Goal: Task Accomplishment & Management: Manage account settings

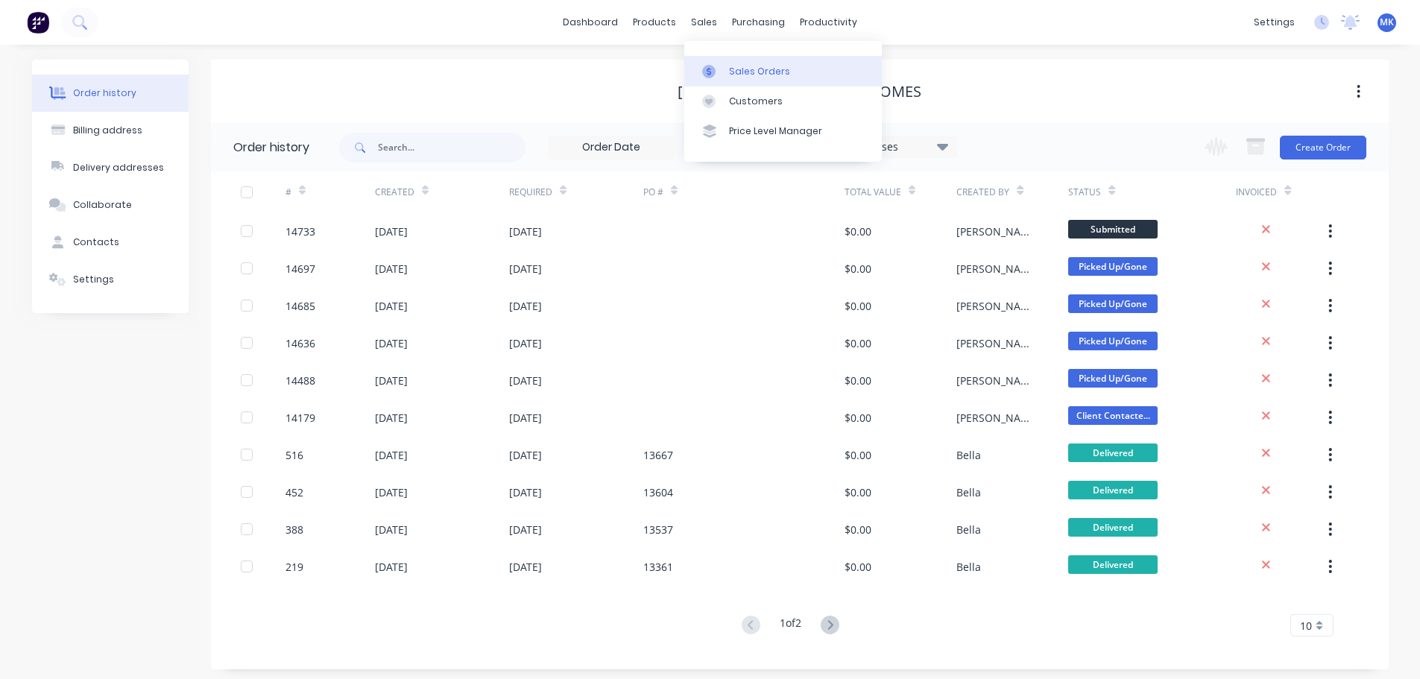
click at [721, 71] on div at bounding box center [713, 71] width 22 height 13
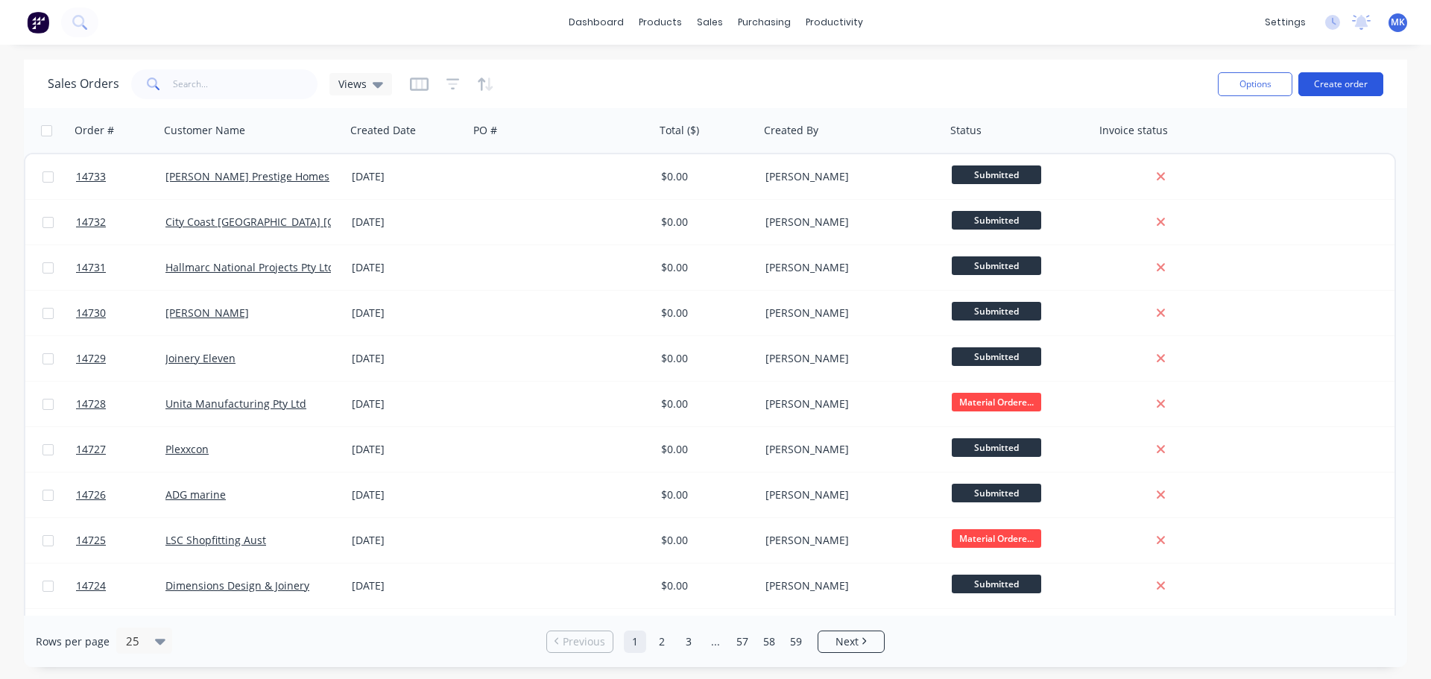
click at [1319, 88] on button "Create order" at bounding box center [1340, 84] width 85 height 24
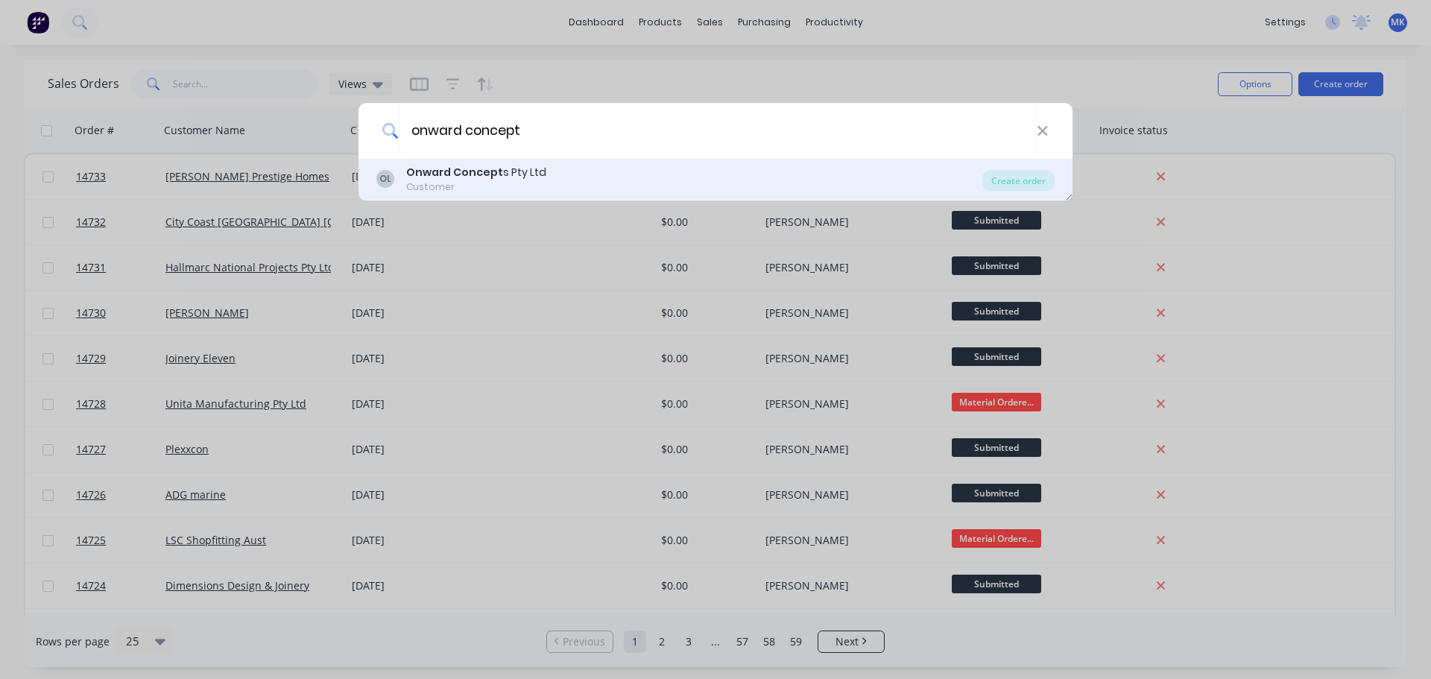
type input "onward concept"
click at [561, 162] on div "OL Onward Concept s Pty Ltd Customer Create order" at bounding box center [715, 180] width 714 height 42
click at [998, 163] on div "OL Onward Concept s Pty Ltd Customer Create order" at bounding box center [715, 180] width 714 height 42
click at [582, 173] on div "OL Onward Concept s Pty Ltd Customer" at bounding box center [679, 179] width 606 height 29
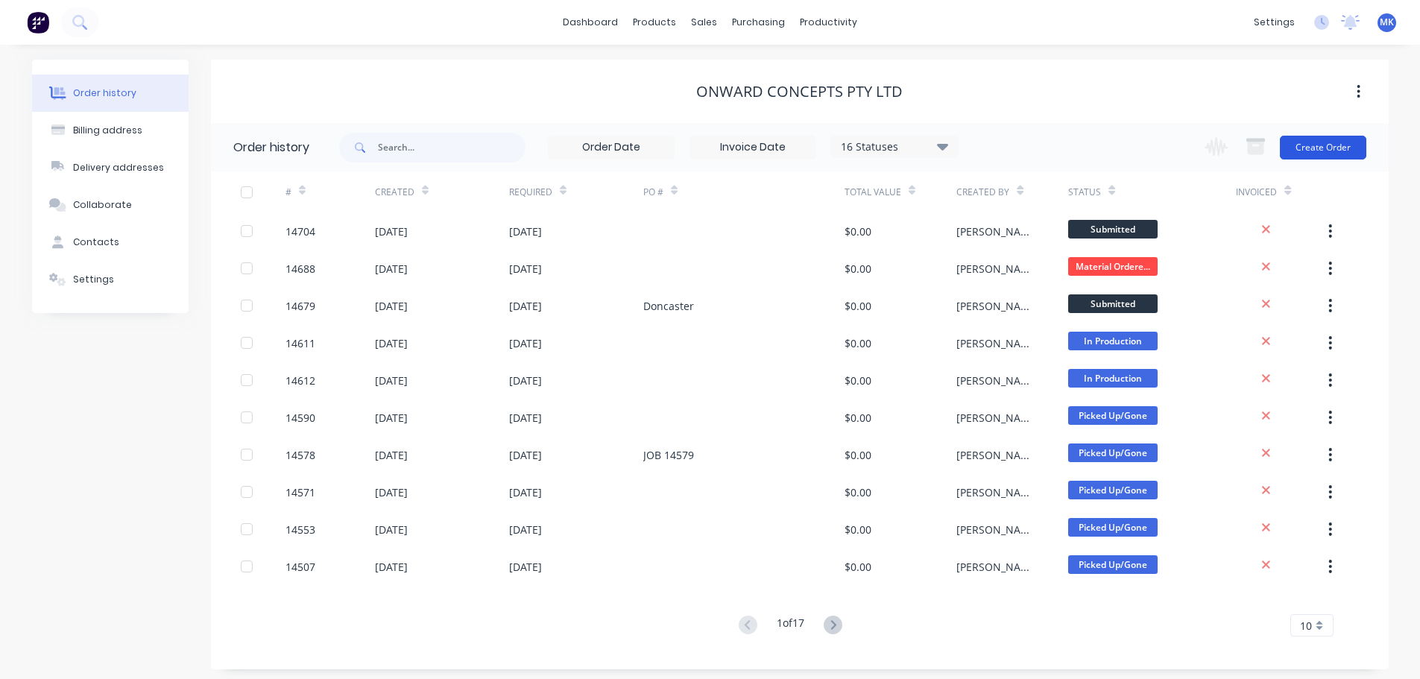
click at [1308, 144] on button "Create Order" at bounding box center [1323, 148] width 86 height 24
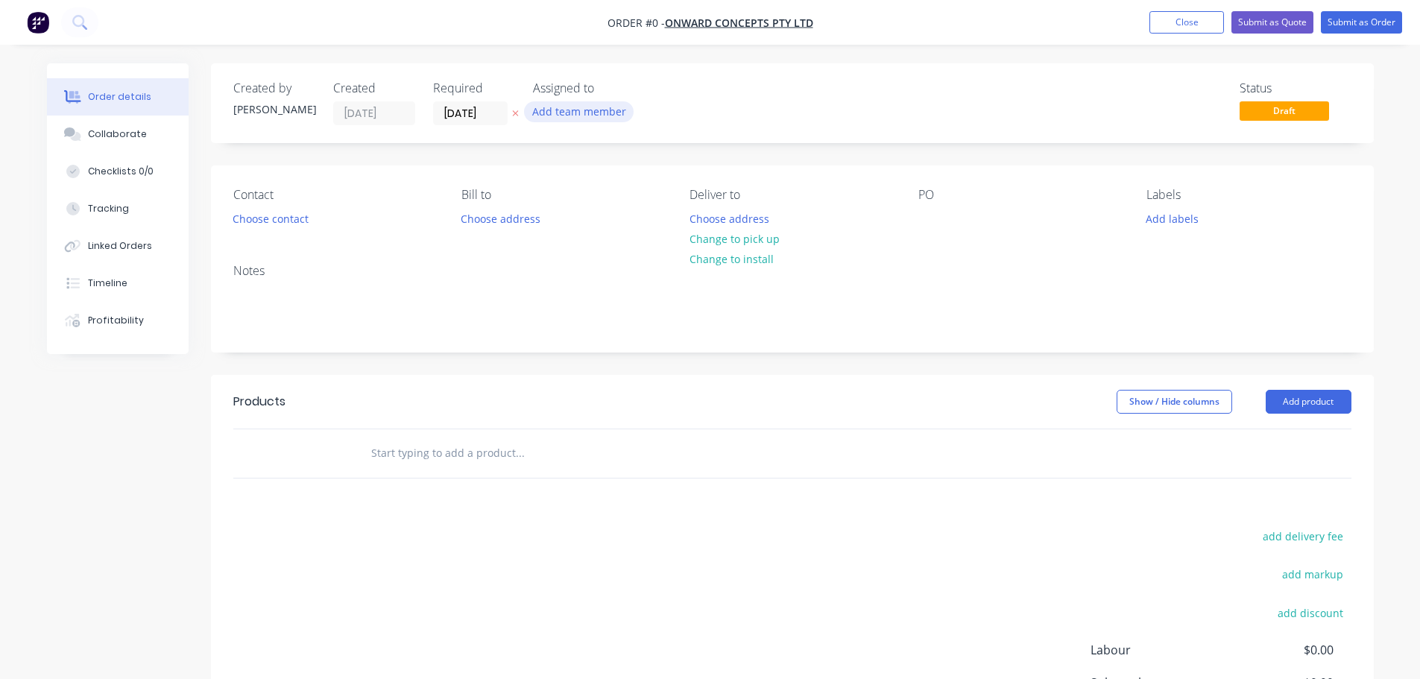
click at [561, 118] on button "Add team member" at bounding box center [579, 111] width 110 height 20
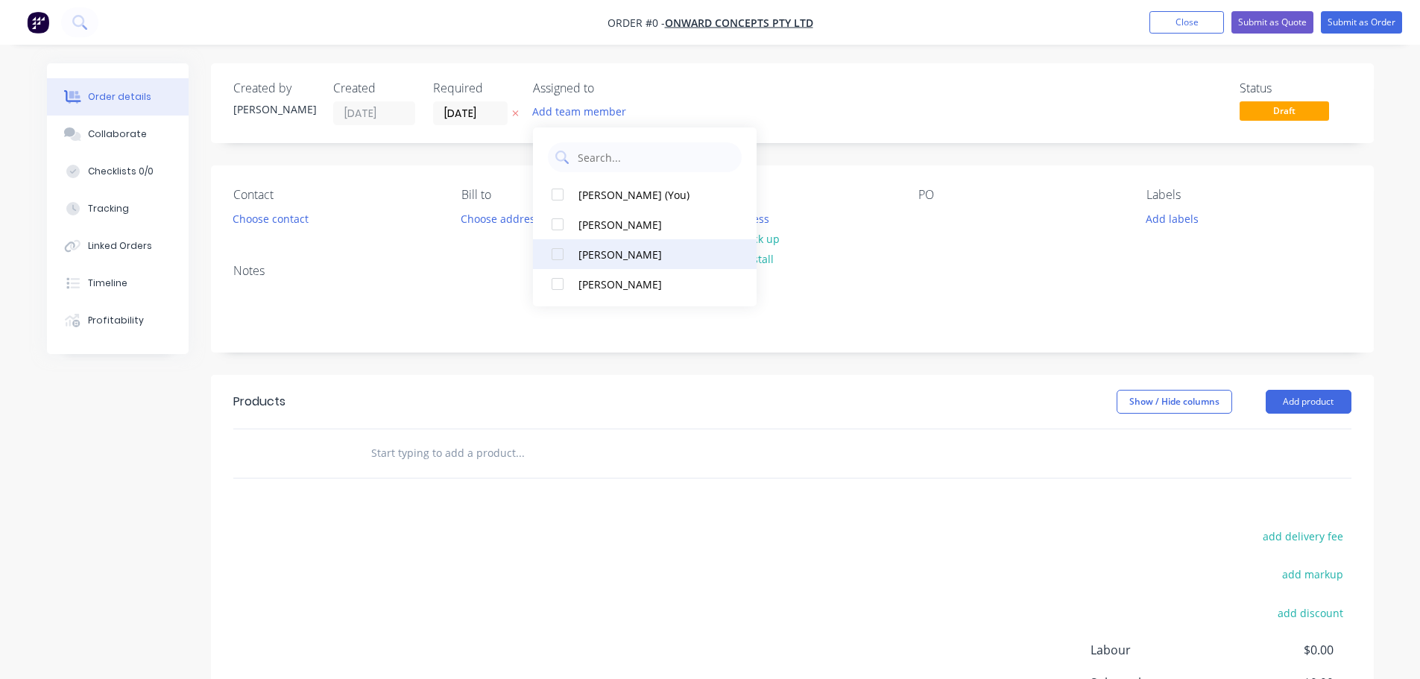
click at [584, 244] on button "[PERSON_NAME]" at bounding box center [645, 254] width 224 height 30
click at [258, 222] on div "Order details Collaborate Checklists 0/0 Tracking Linked Orders Timeline Profit…" at bounding box center [710, 460] width 1356 height 795
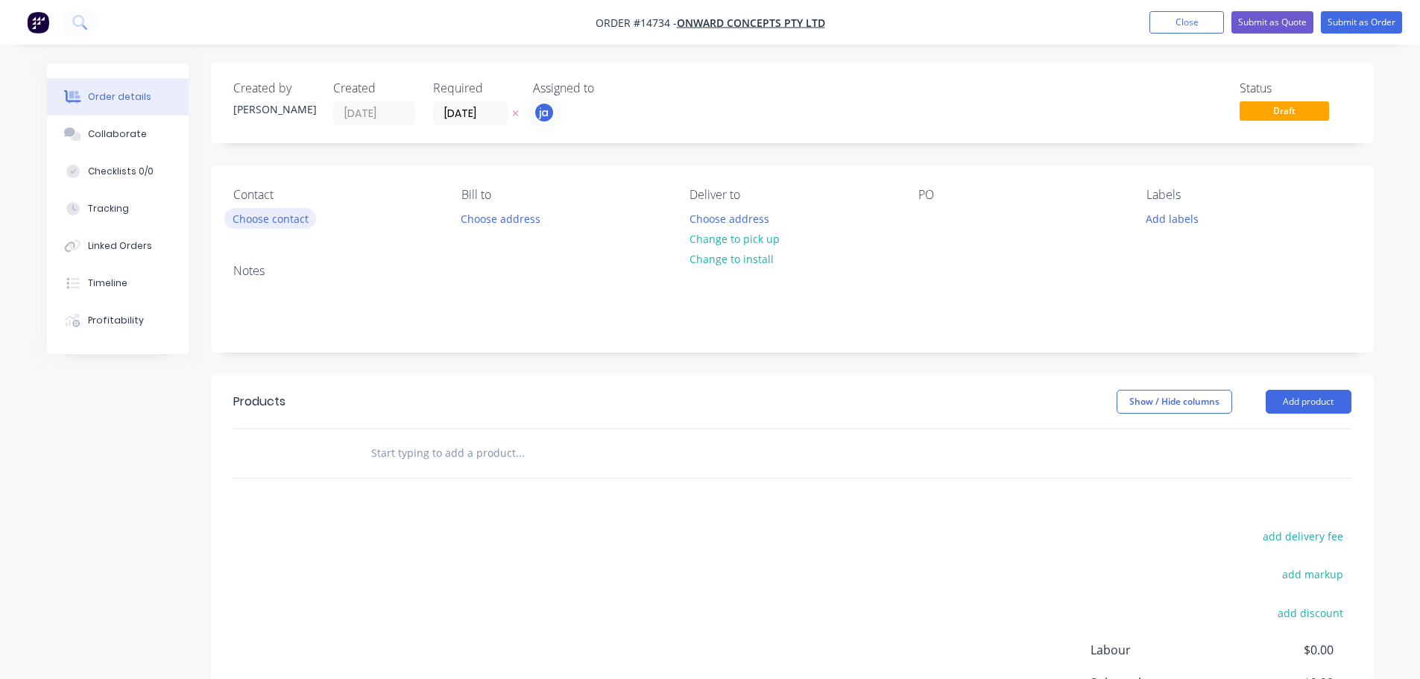
click at [258, 222] on button "Choose contact" at bounding box center [270, 218] width 92 height 20
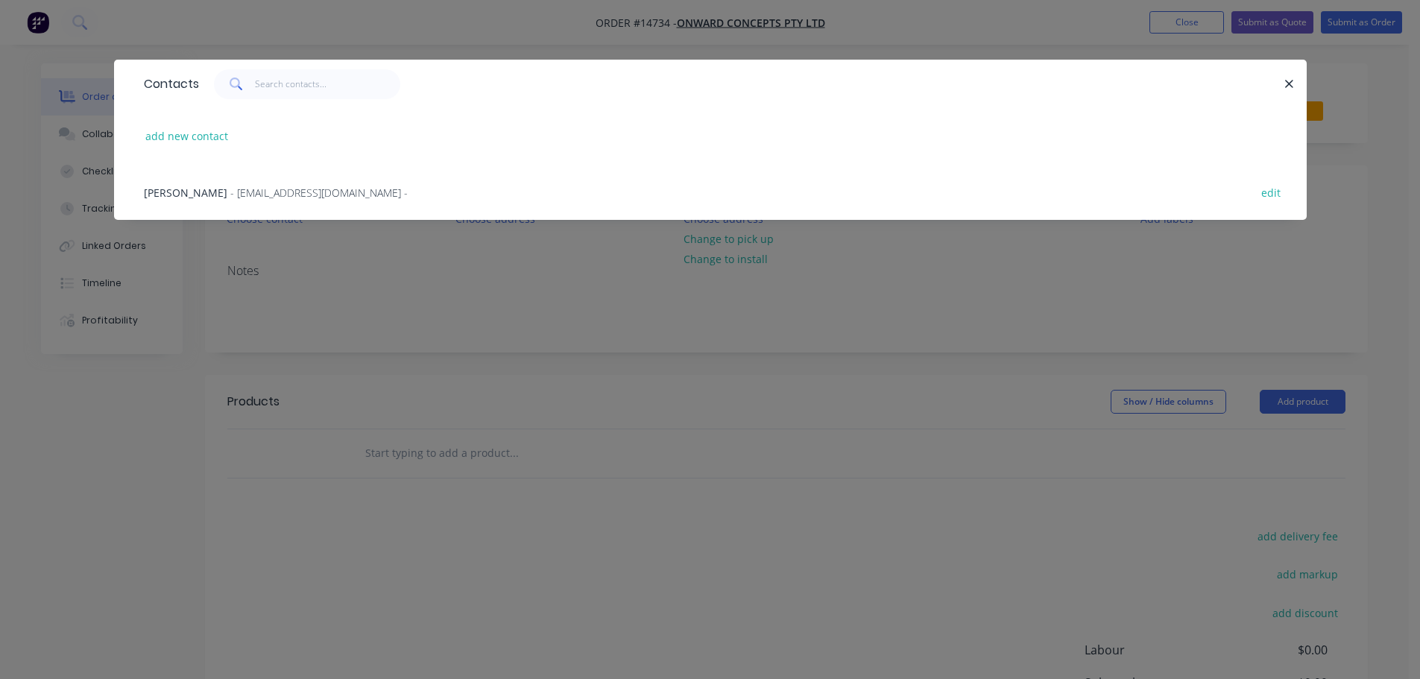
click at [254, 197] on span "- [EMAIL_ADDRESS][DOMAIN_NAME] -" at bounding box center [318, 193] width 177 height 14
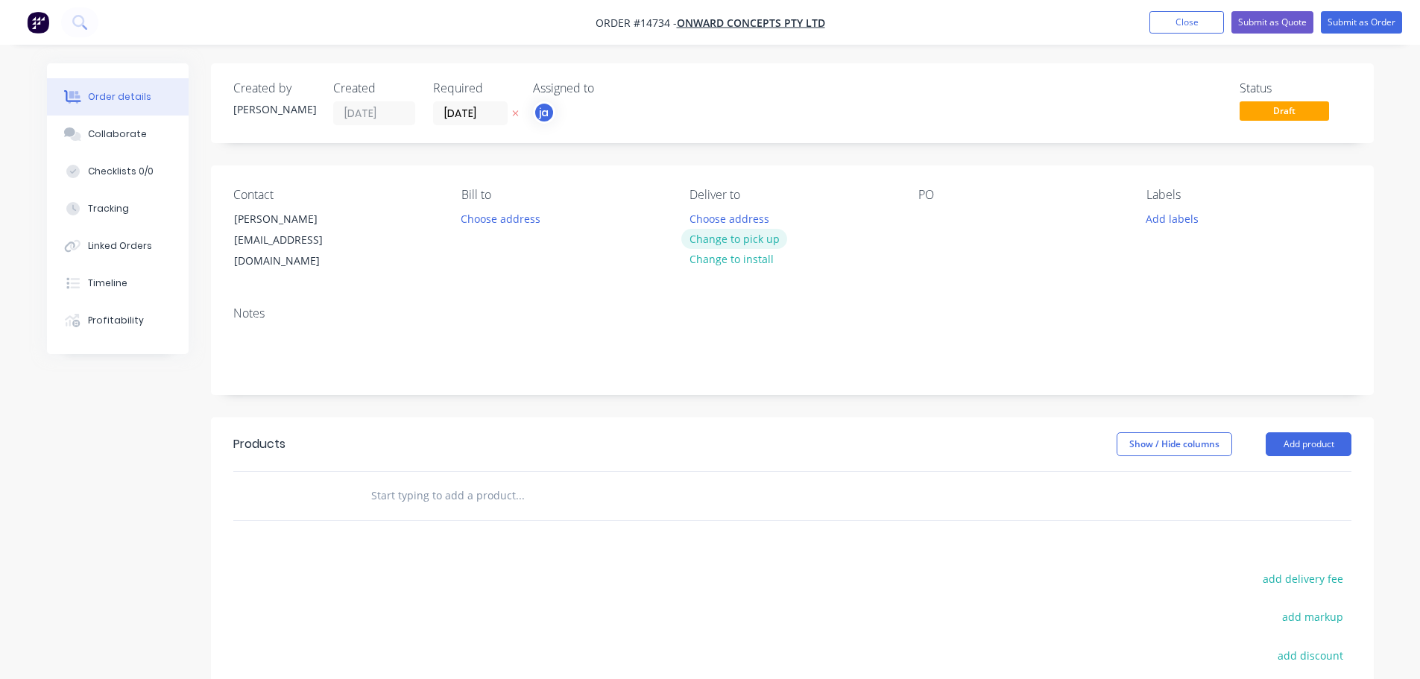
click at [721, 232] on button "Change to pick up" at bounding box center [734, 239] width 106 height 20
click at [1170, 218] on button "Add labels" at bounding box center [1172, 218] width 69 height 20
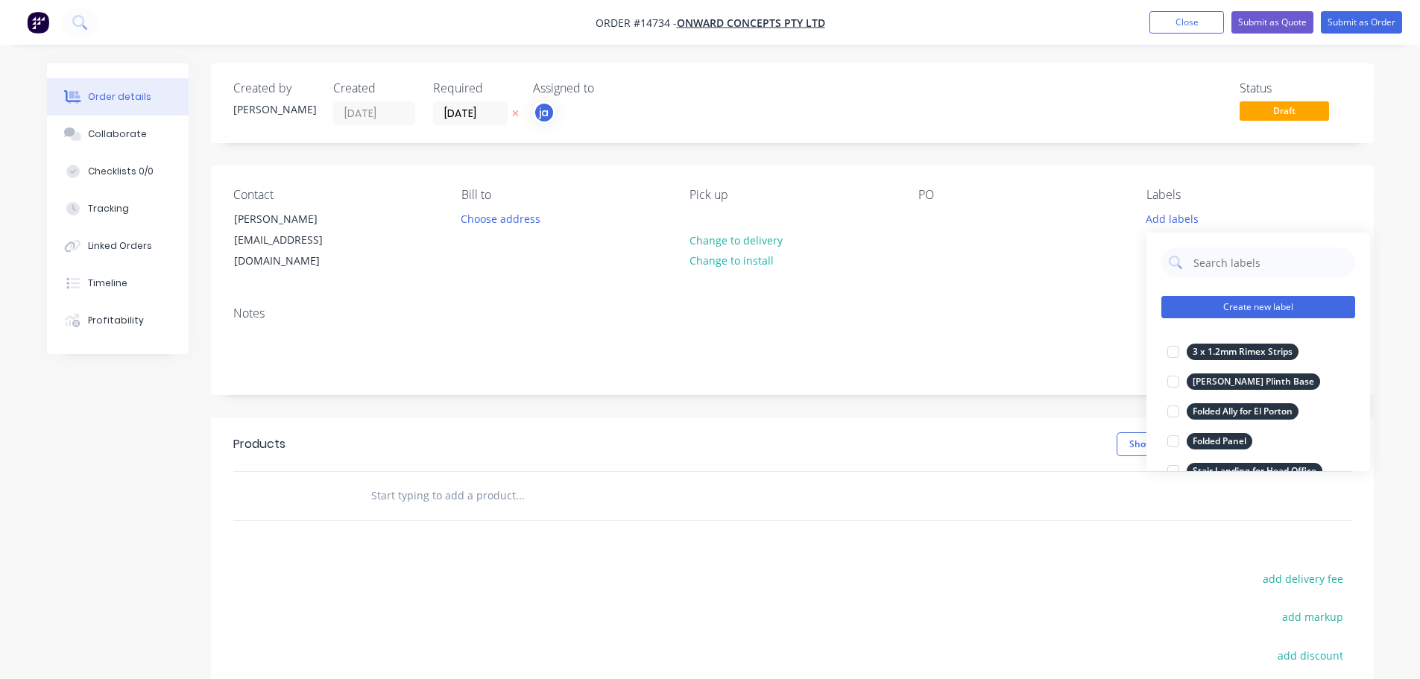
click at [1201, 307] on button "Create new label" at bounding box center [1258, 307] width 194 height 22
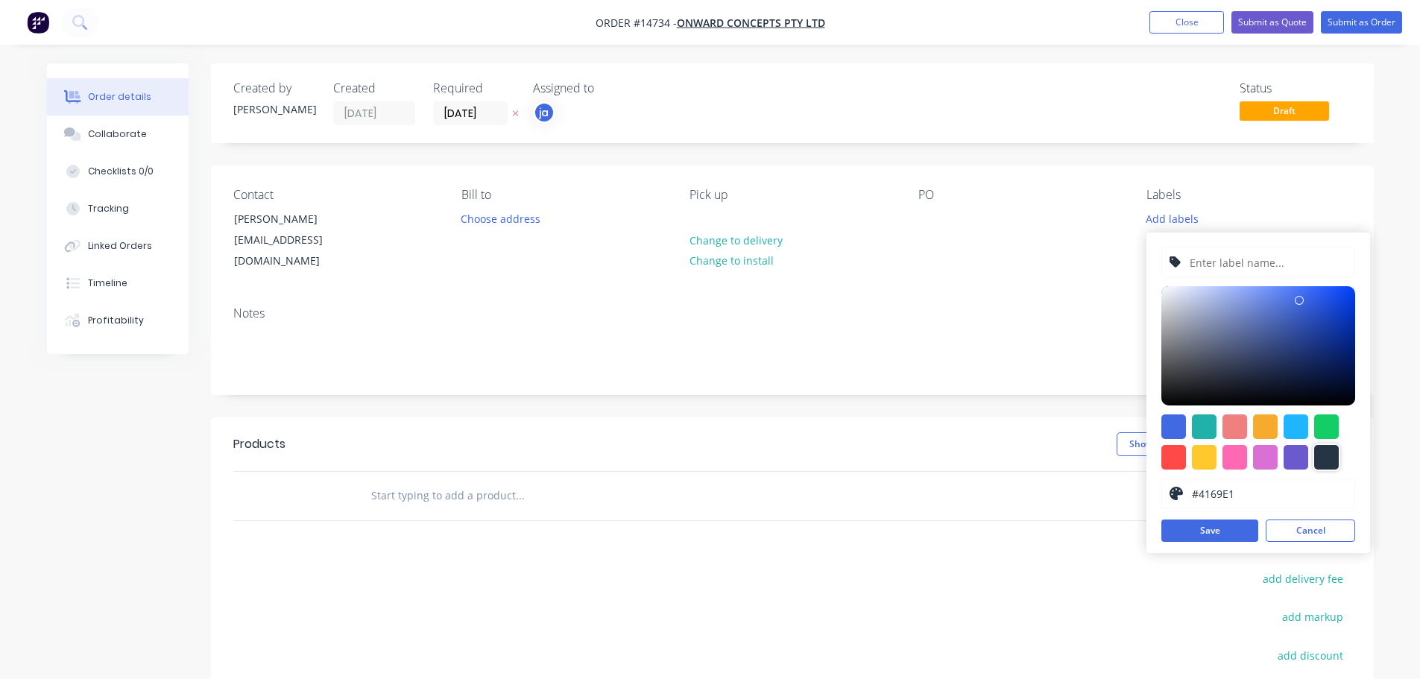
click at [1323, 449] on div at bounding box center [1326, 457] width 25 height 25
type input "#273444"
click at [1258, 273] on input "text" at bounding box center [1267, 262] width 159 height 28
paste input "Universal Store Pacific Fair (minor works)"
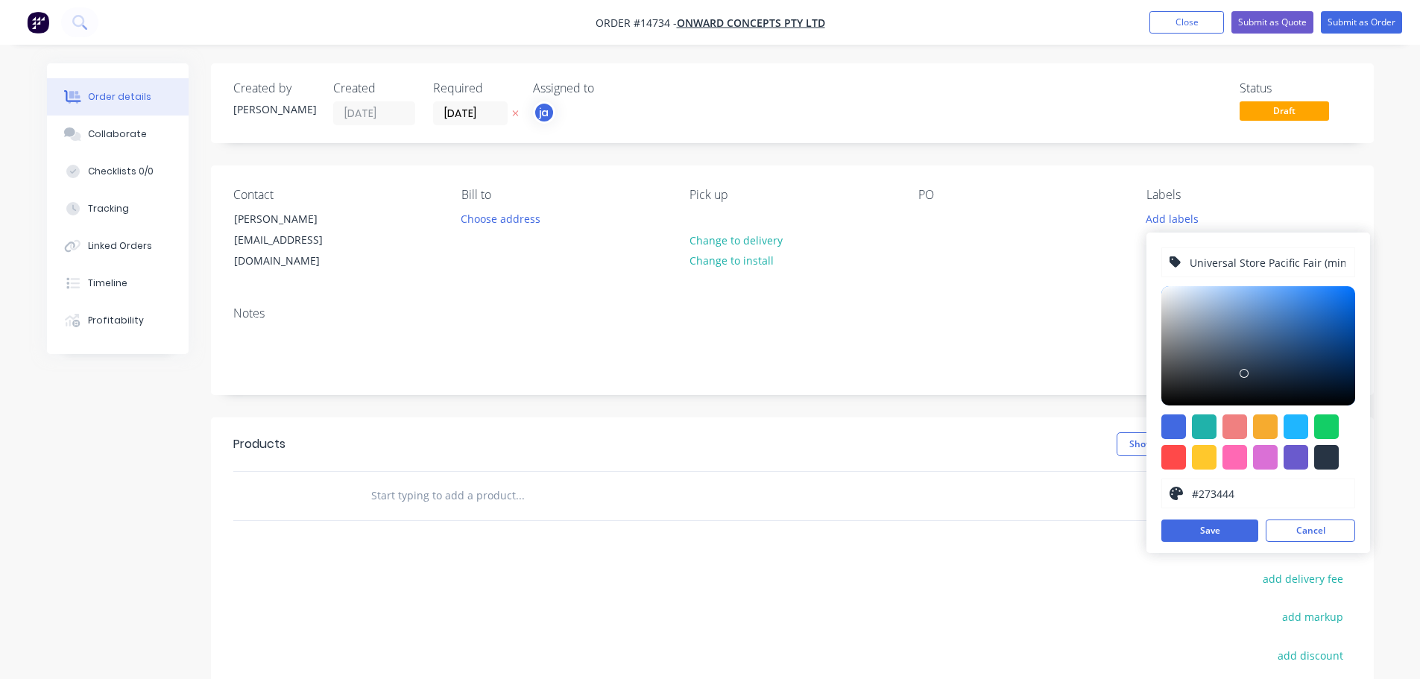
scroll to position [0, 42]
type input "Universal Store Pacific Fair (minor works)"
click at [1202, 534] on button "Save" at bounding box center [1209, 530] width 97 height 22
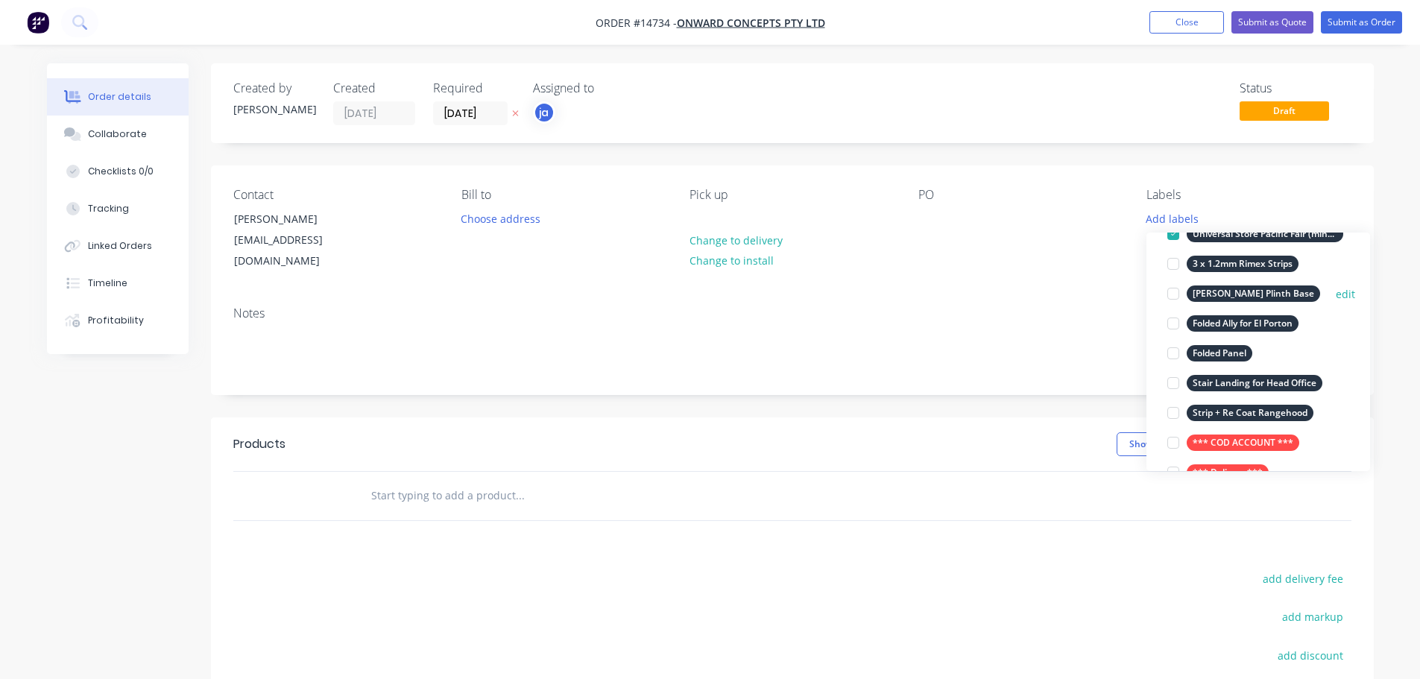
scroll to position [149, 0]
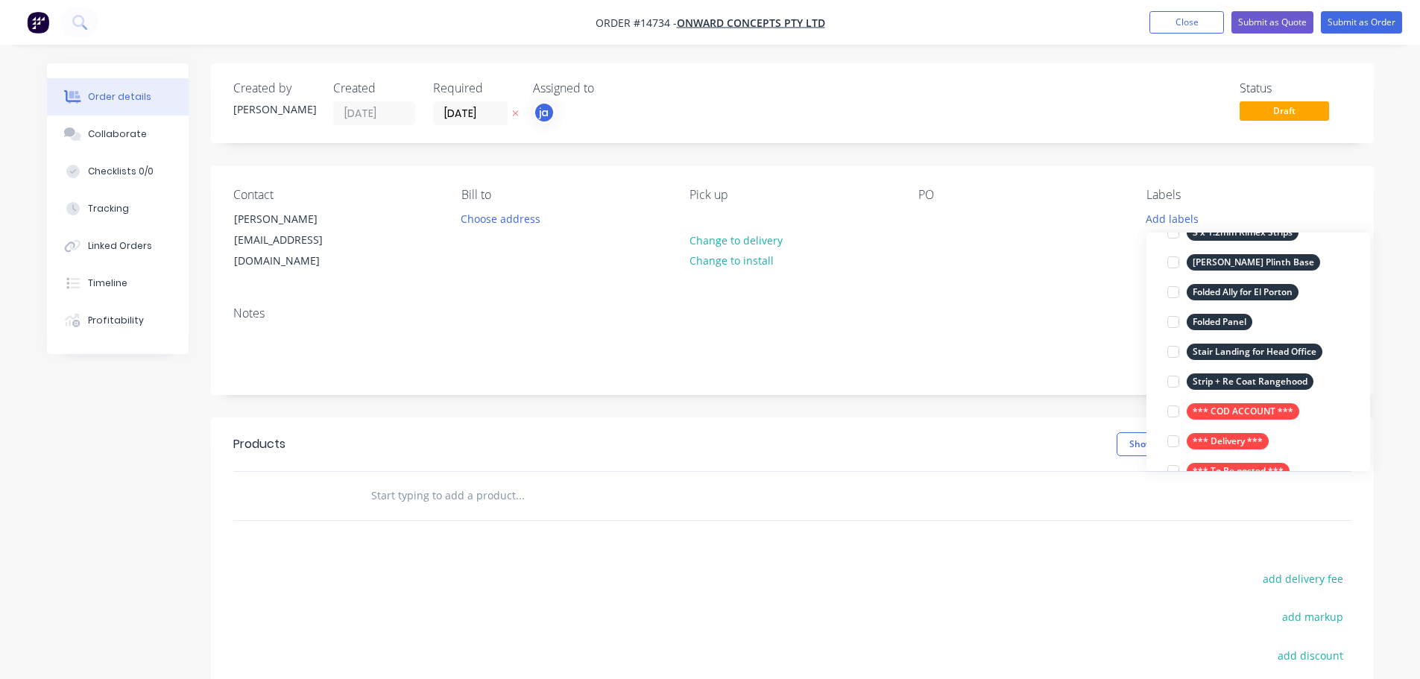
click at [424, 485] on input "text" at bounding box center [519, 496] width 298 height 30
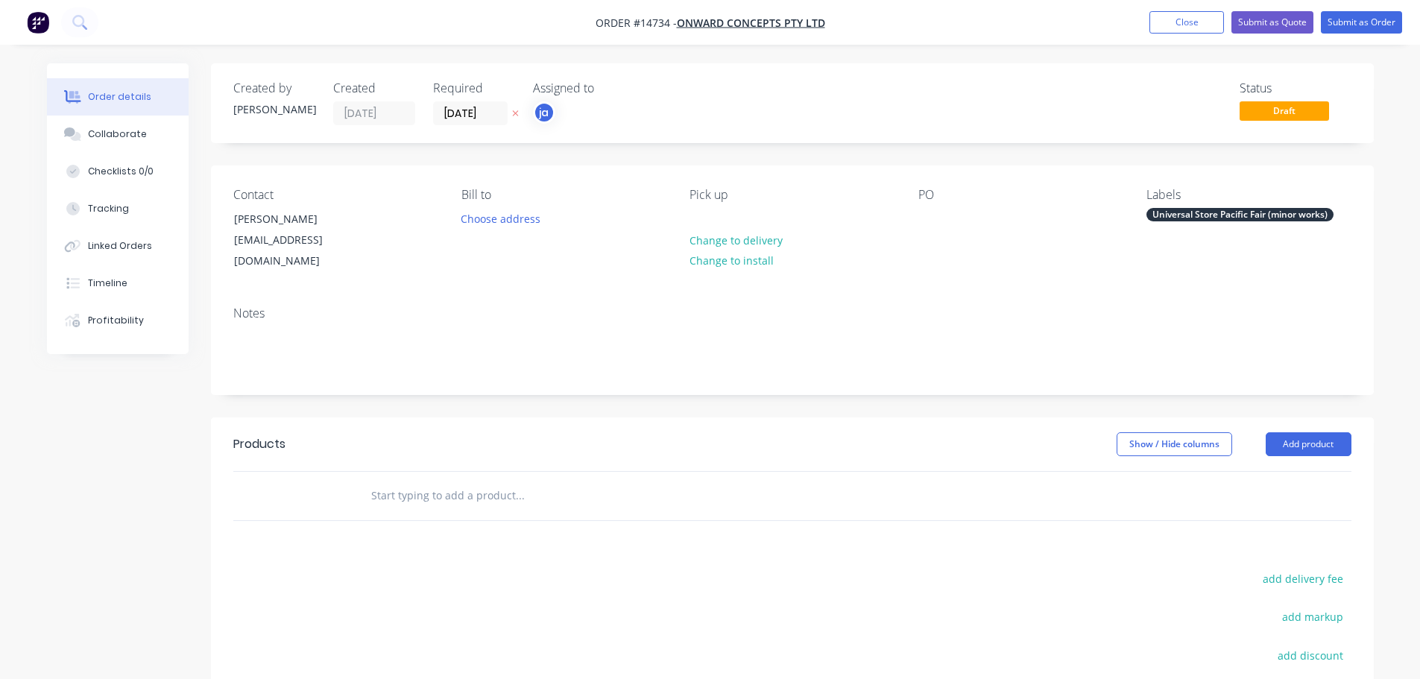
paste input "Universal Store Pacific Fair (minor works)"
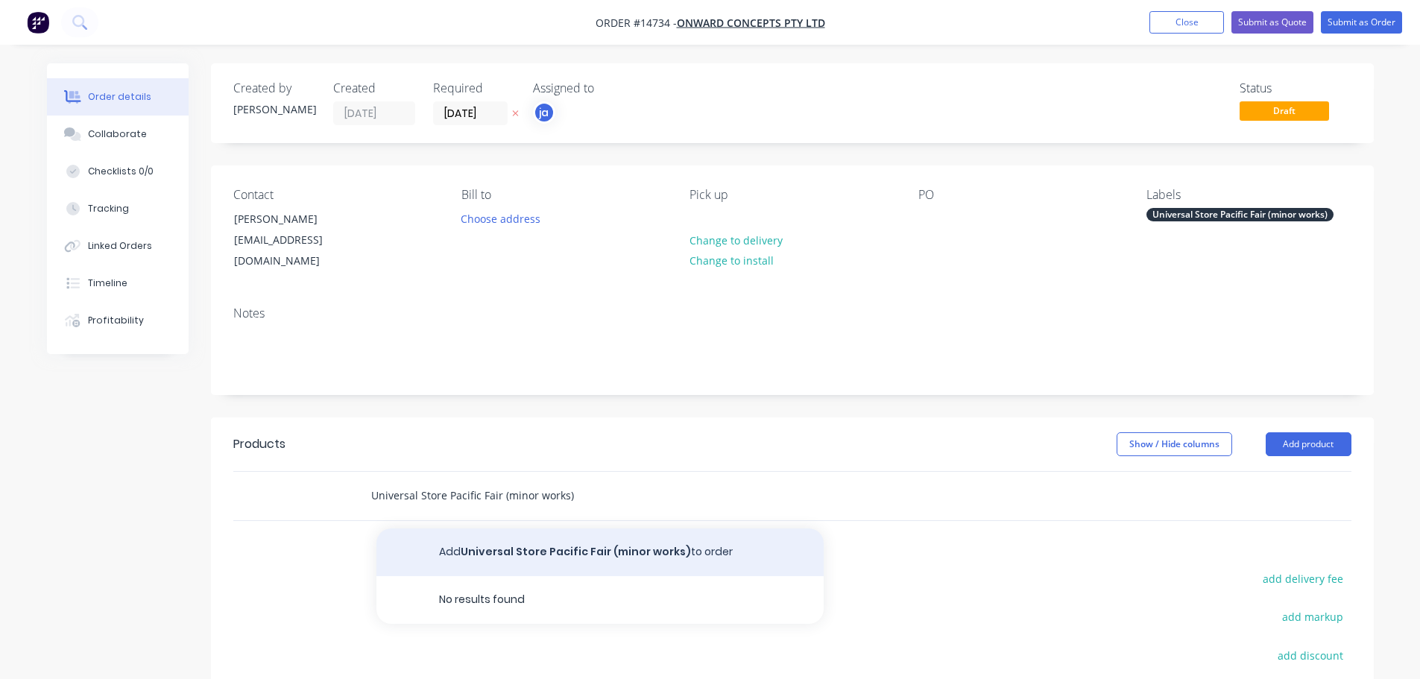
type input "Universal Store Pacific Fair (minor works)"
click at [459, 528] on button "Add Universal Store Pacific Fair (minor works) to order" at bounding box center [599, 552] width 447 height 48
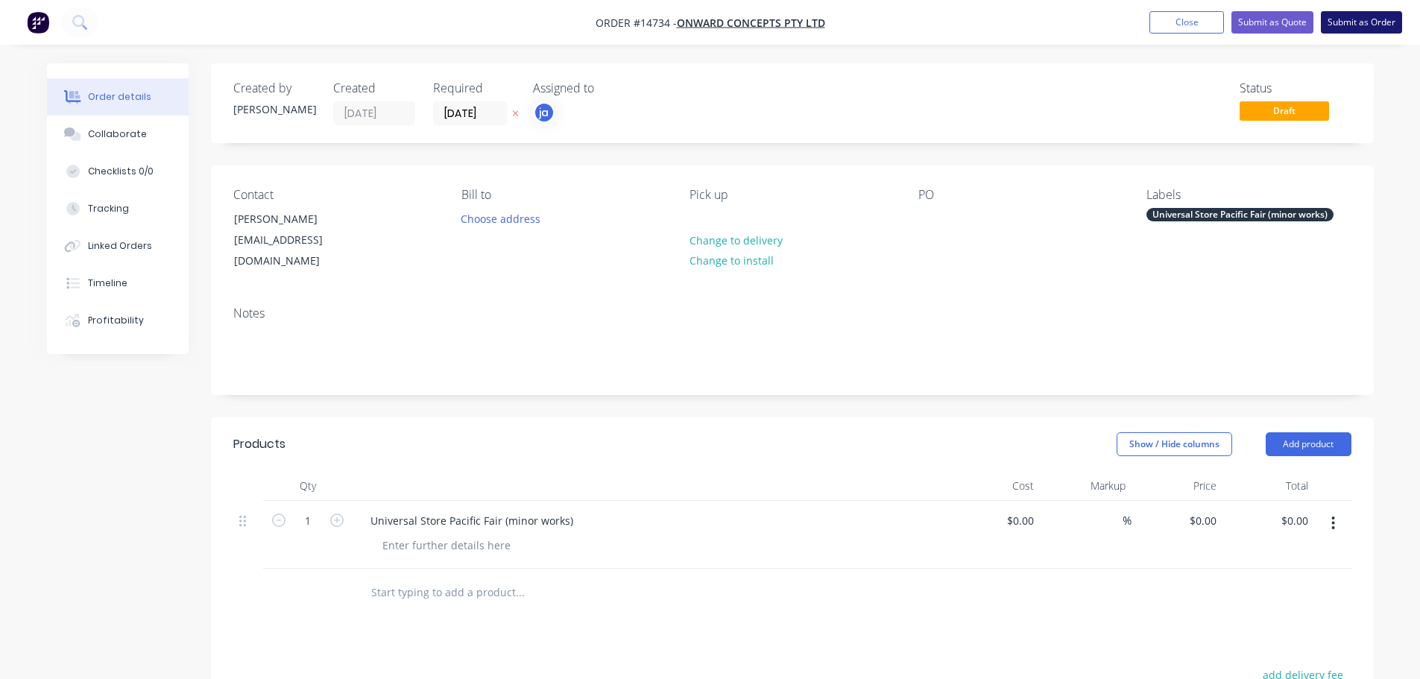
click at [1349, 29] on button "Submit as Order" at bounding box center [1361, 22] width 81 height 22
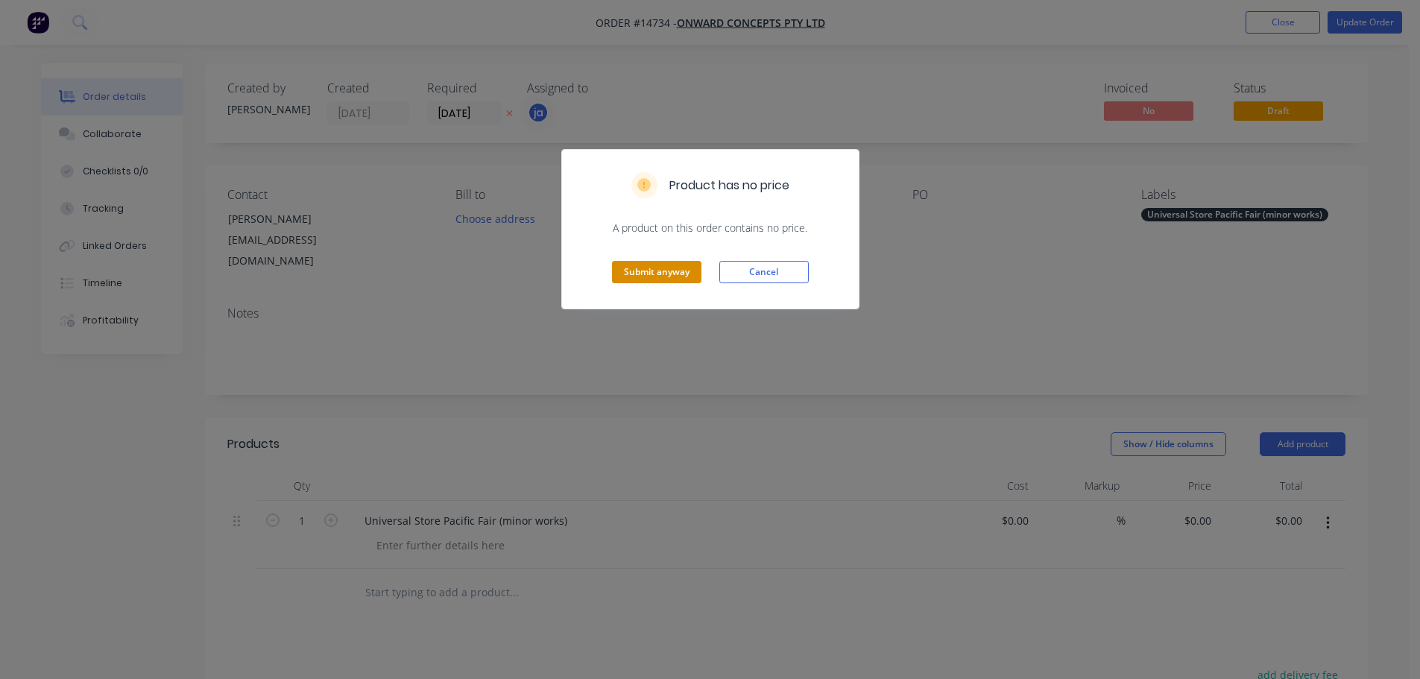
click at [658, 274] on button "Submit anyway" at bounding box center [656, 272] width 89 height 22
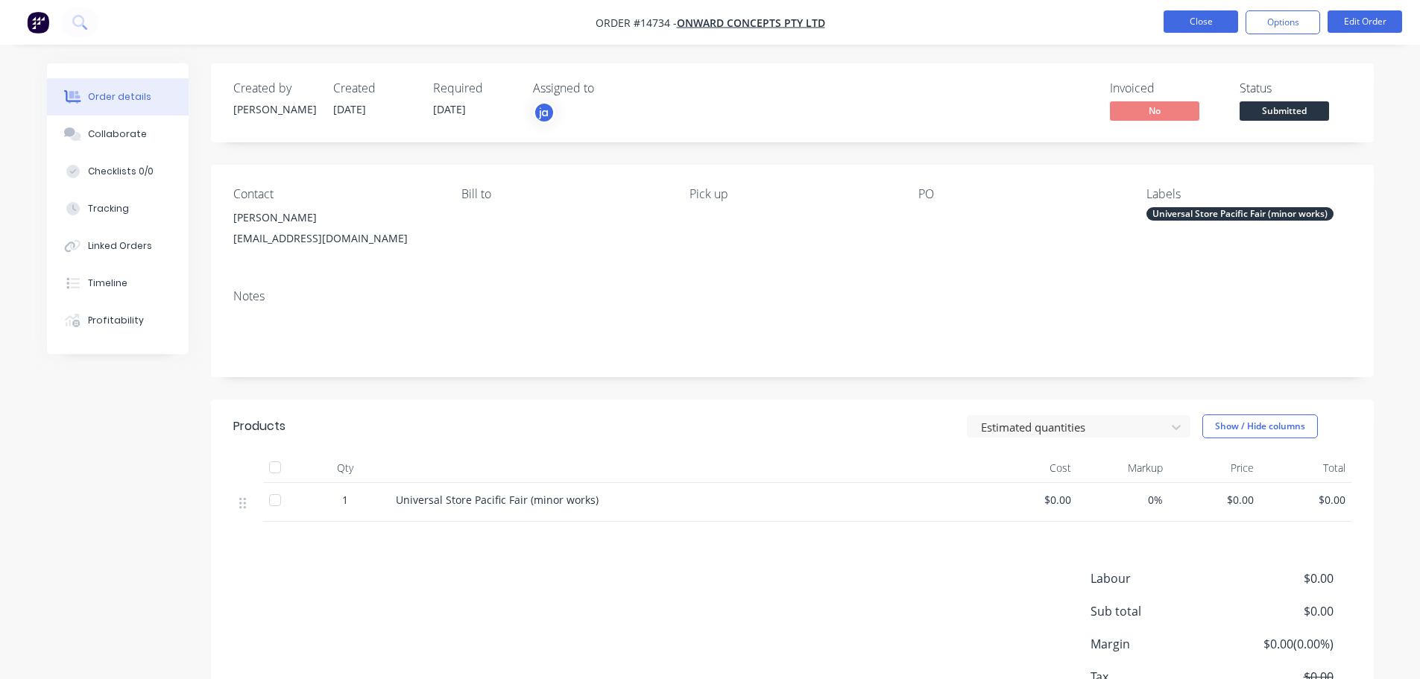
click at [1186, 25] on button "Close" at bounding box center [1200, 21] width 75 height 22
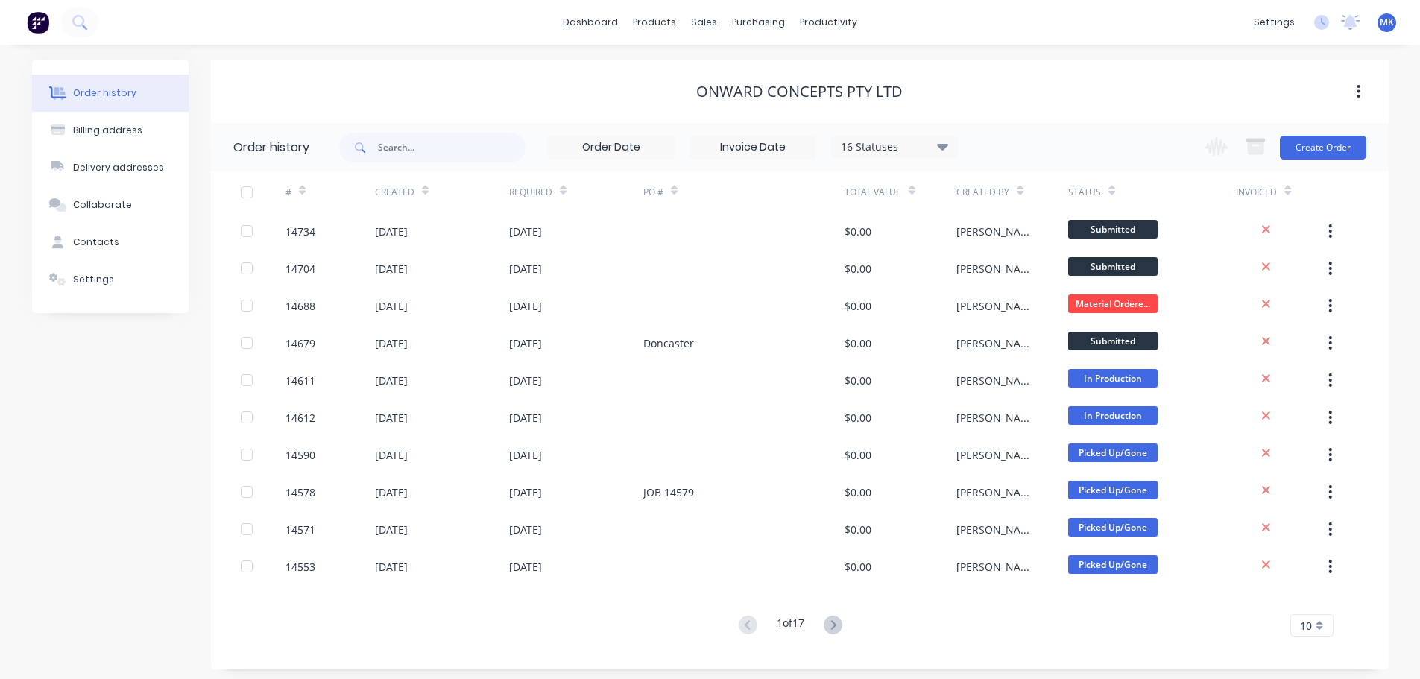
click at [715, 38] on body "dashboard products sales purchasing productivity dashboard products Product Cat…" at bounding box center [710, 342] width 1420 height 684
click at [706, 32] on div "sales" at bounding box center [703, 22] width 41 height 22
drag, startPoint x: 706, startPoint y: 31, endPoint x: 712, endPoint y: 59, distance: 28.4
click at [706, 32] on div "sales" at bounding box center [703, 22] width 41 height 22
click at [713, 60] on link "Sales Orders" at bounding box center [782, 71] width 197 height 30
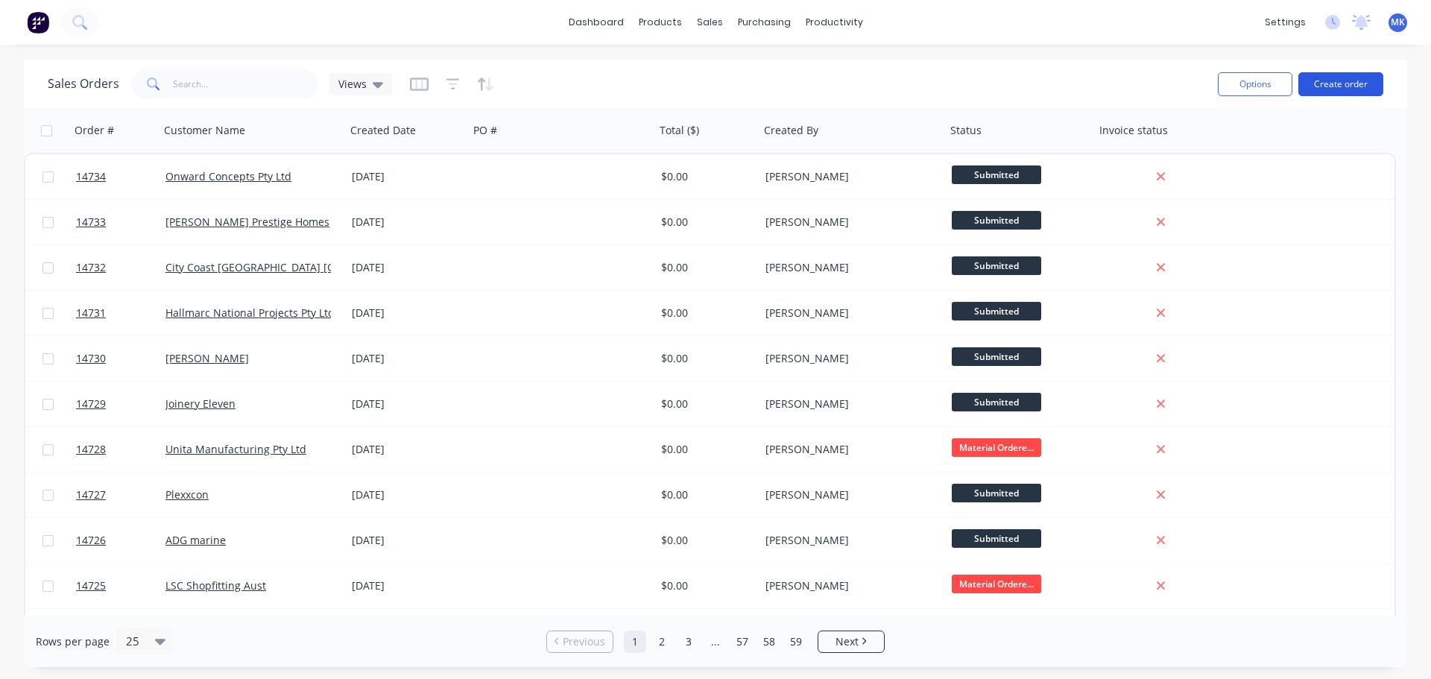
click at [1304, 89] on button "Create order" at bounding box center [1340, 84] width 85 height 24
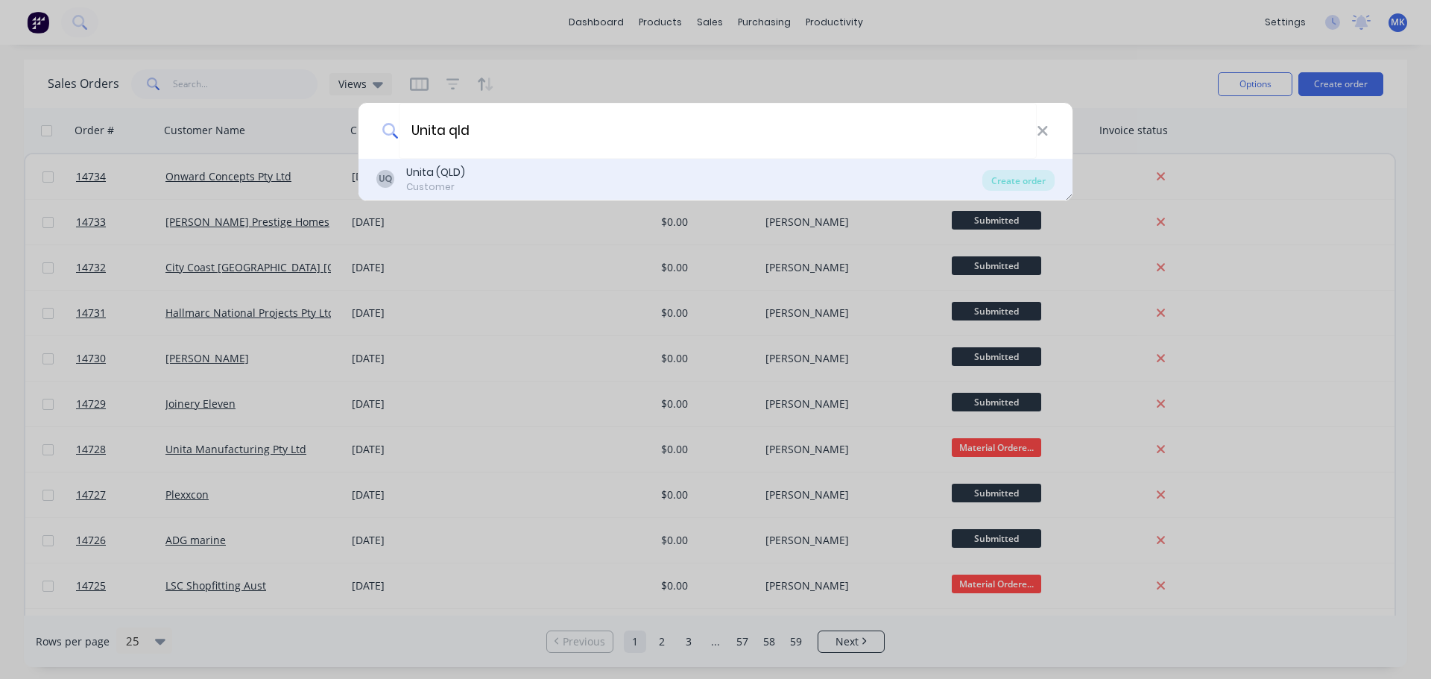
type input "Unita qld"
click at [488, 177] on div "UQ Unita (QLD) Customer" at bounding box center [679, 179] width 606 height 29
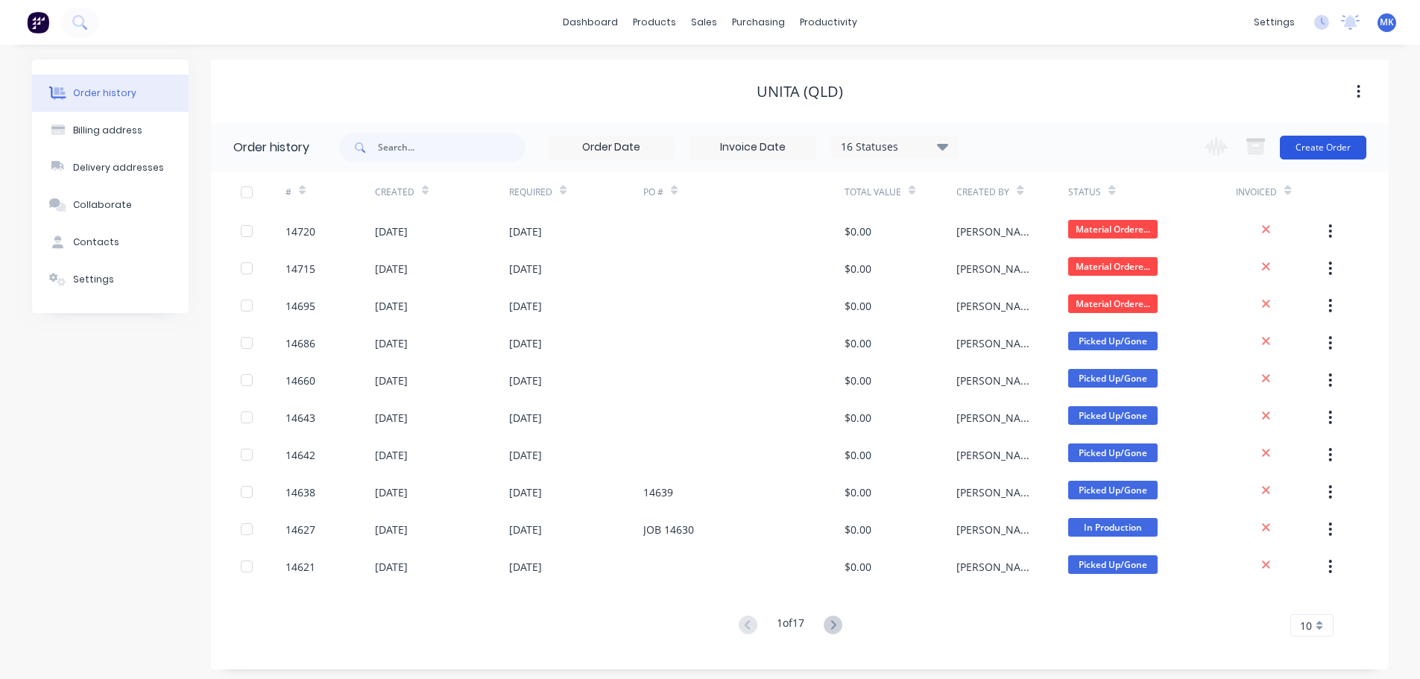
click at [1350, 153] on button "Create Order" at bounding box center [1323, 148] width 86 height 24
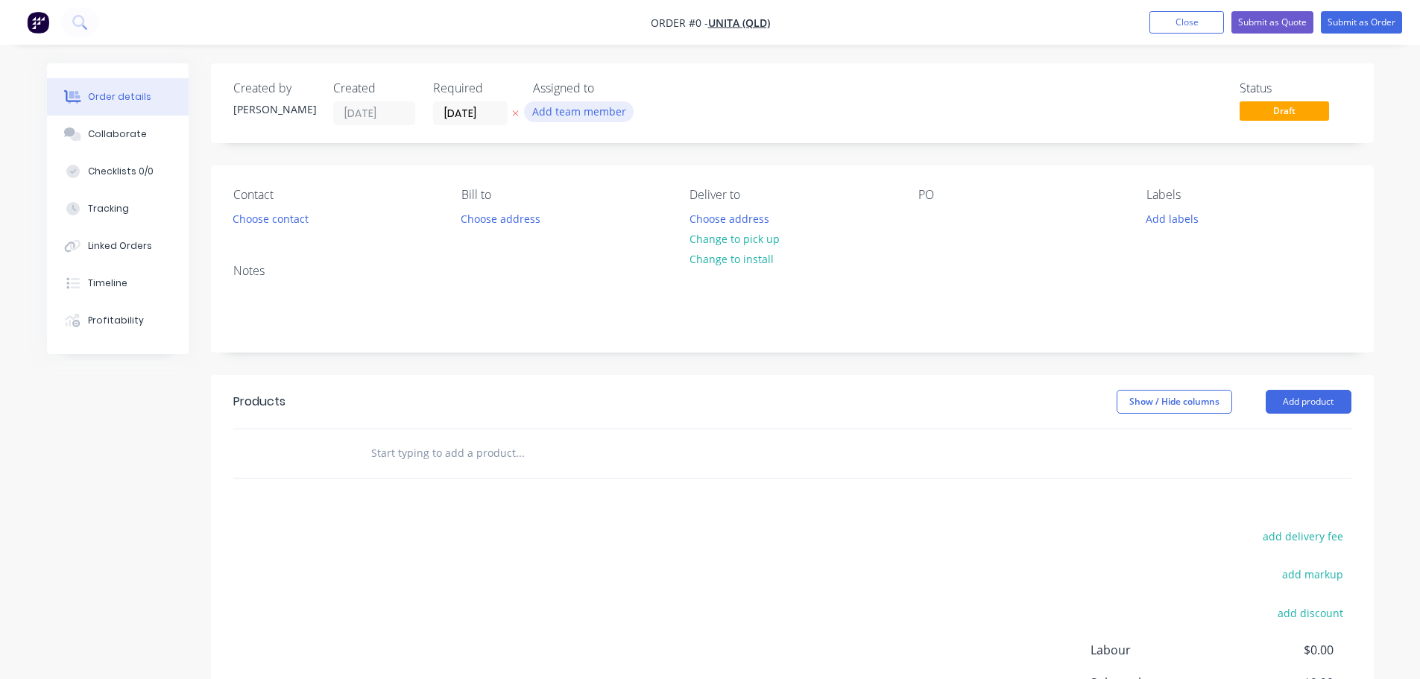
click at [606, 109] on button "Add team member" at bounding box center [579, 111] width 110 height 20
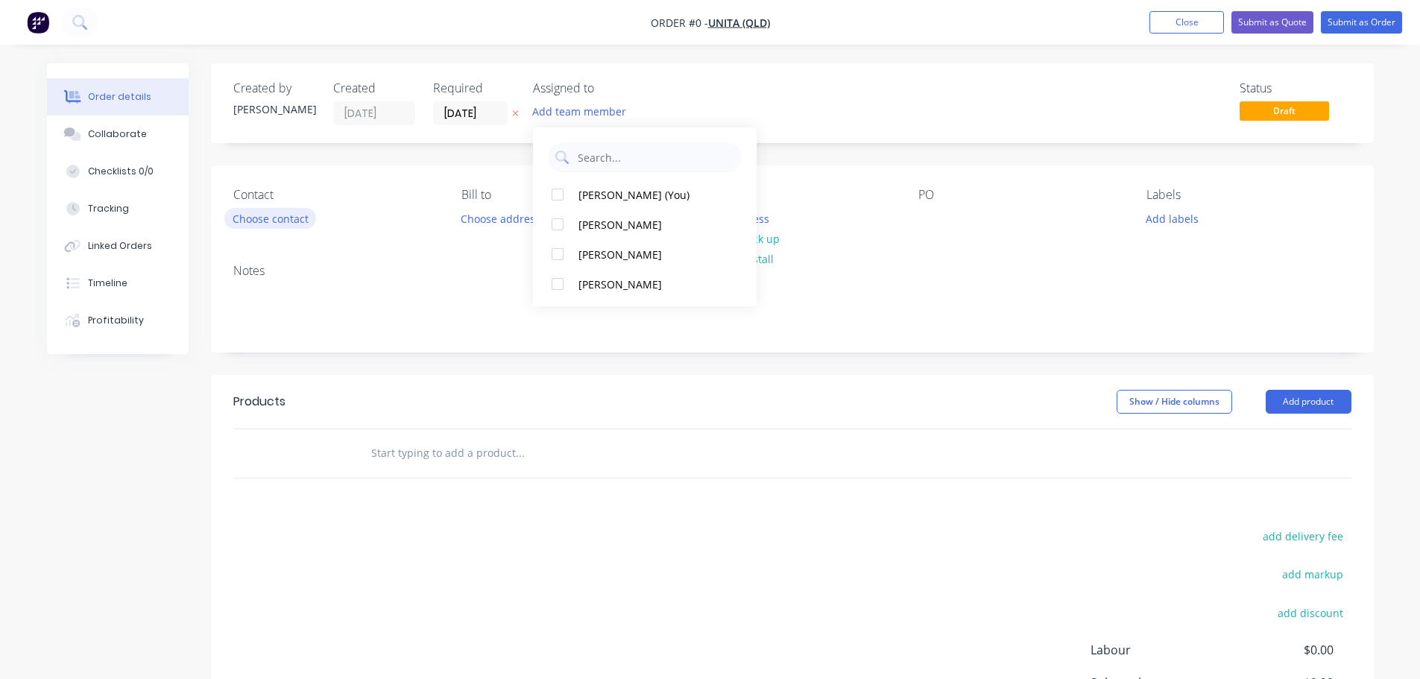
drag, startPoint x: 587, startPoint y: 255, endPoint x: 271, endPoint y: 227, distance: 318.0
click at [584, 255] on div "[PERSON_NAME]" at bounding box center [652, 255] width 149 height 16
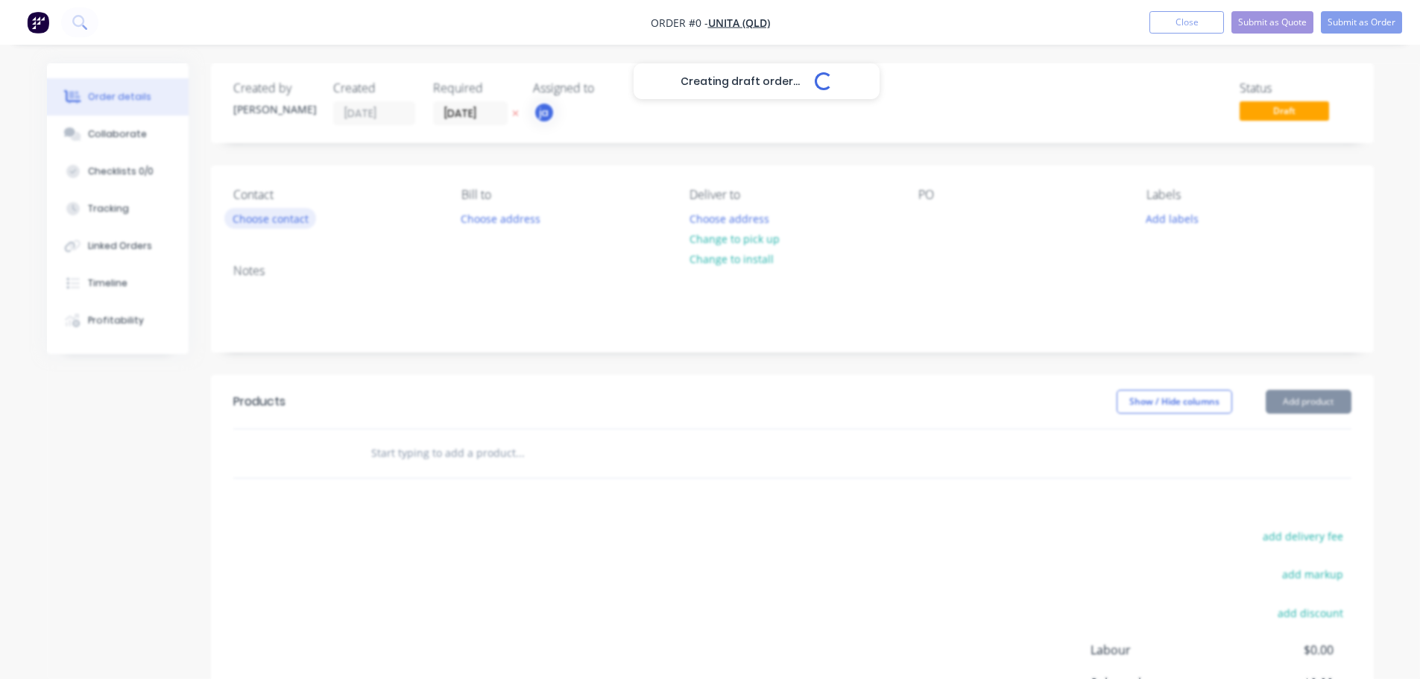
click at [238, 209] on div "Creating draft order... Loading... Order details Collaborate Checklists 0/0 Tra…" at bounding box center [710, 460] width 1356 height 795
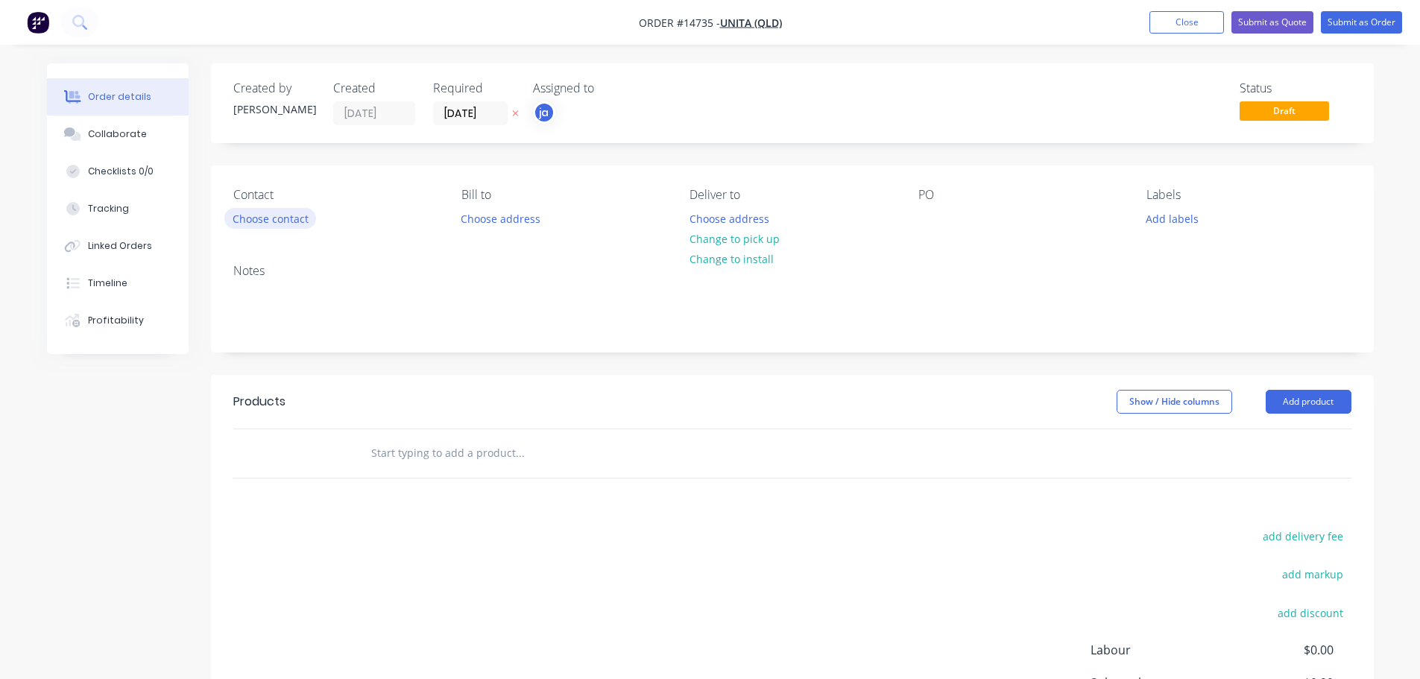
click at [251, 218] on button "Choose contact" at bounding box center [270, 218] width 92 height 20
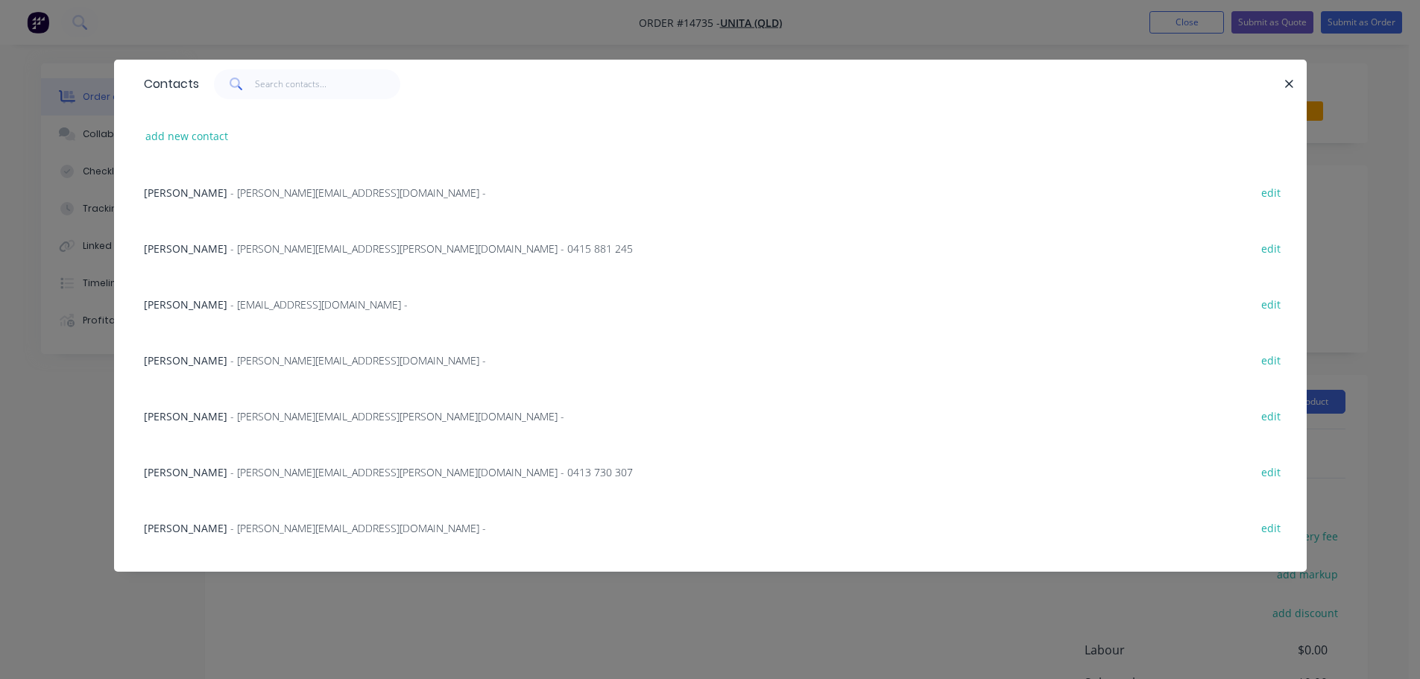
click at [258, 200] on div "[PERSON_NAME] - [PERSON_NAME][EMAIL_ADDRESS][DOMAIN_NAME] - edit" at bounding box center [710, 192] width 1148 height 56
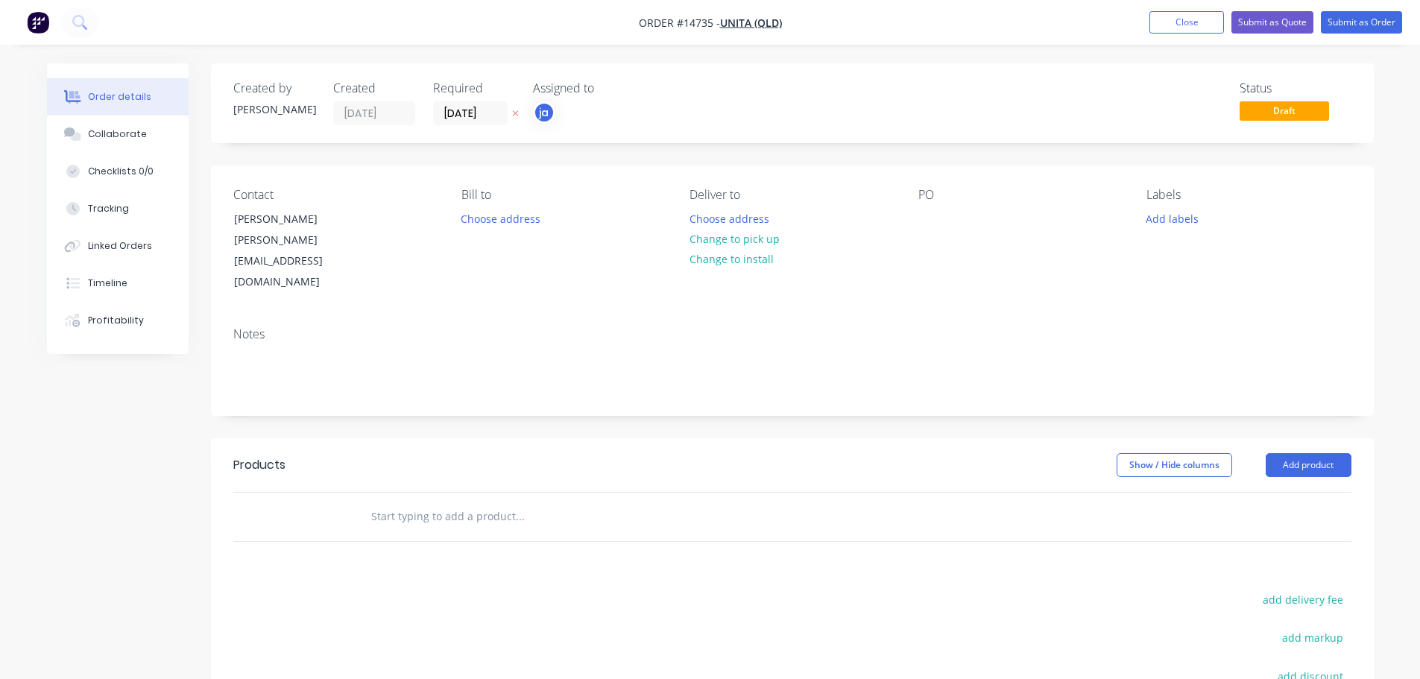
click at [819, 240] on div "Deliver to Choose address Change to pick up Change to install" at bounding box center [791, 240] width 204 height 105
click at [760, 236] on button "Change to pick up" at bounding box center [734, 239] width 106 height 20
click at [1192, 227] on button "Add labels" at bounding box center [1172, 218] width 69 height 20
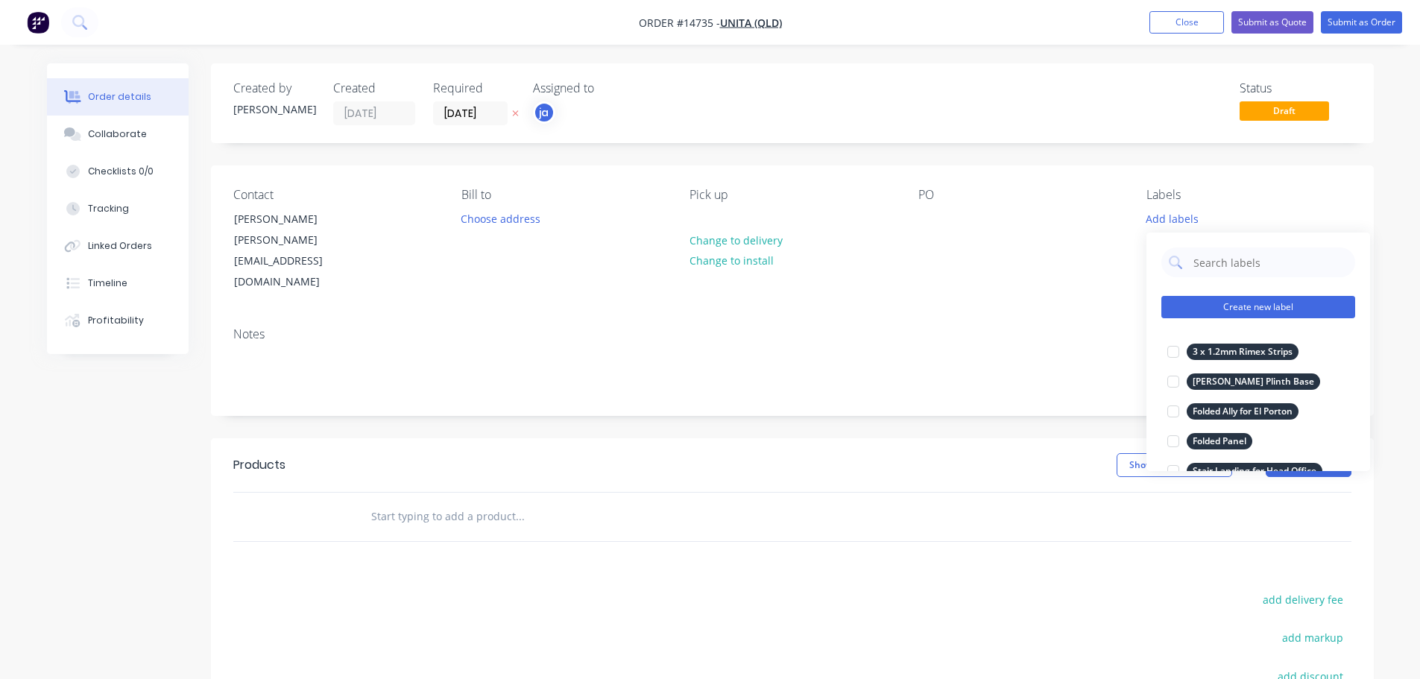
click at [1230, 299] on button "Create new label" at bounding box center [1258, 307] width 194 height 22
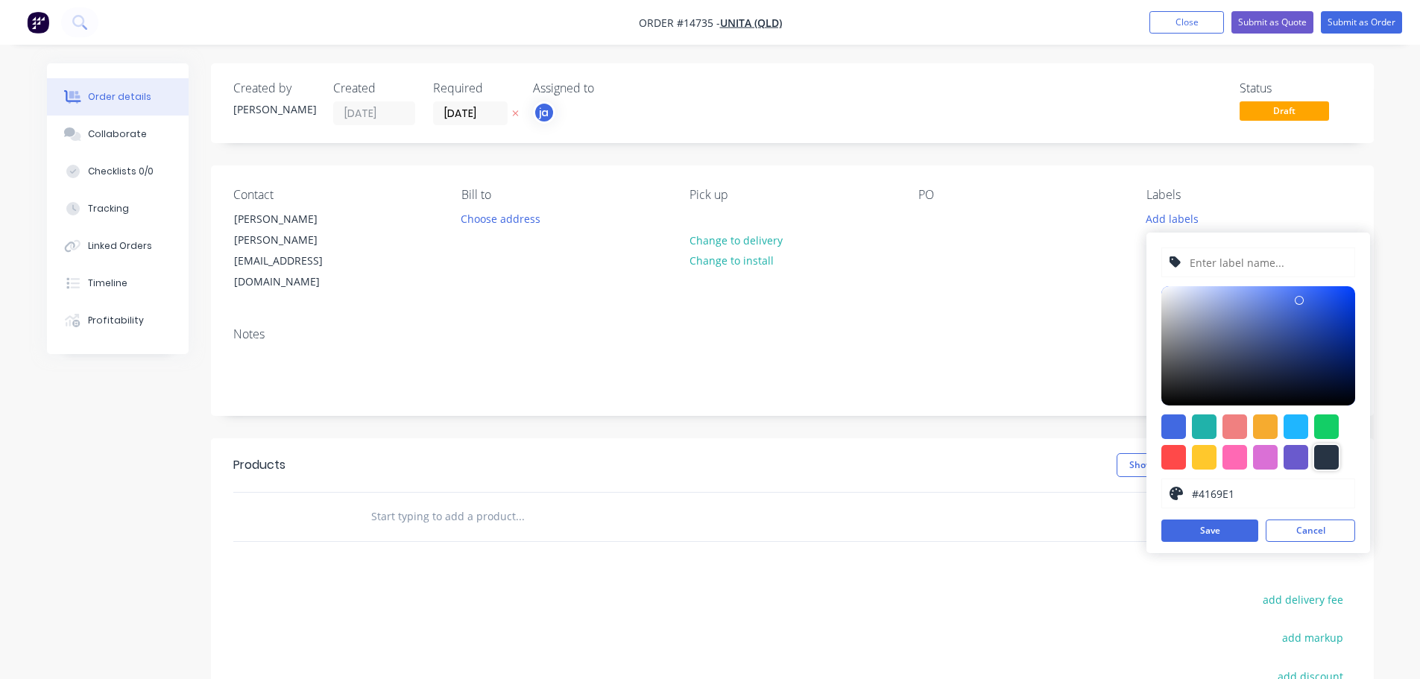
click at [1315, 452] on div at bounding box center [1326, 457] width 25 height 25
type input "#273444"
click at [1287, 250] on input "text" at bounding box center [1267, 262] width 159 height 28
paste input "See Civil Helensvale - Planter Boxes + J02"
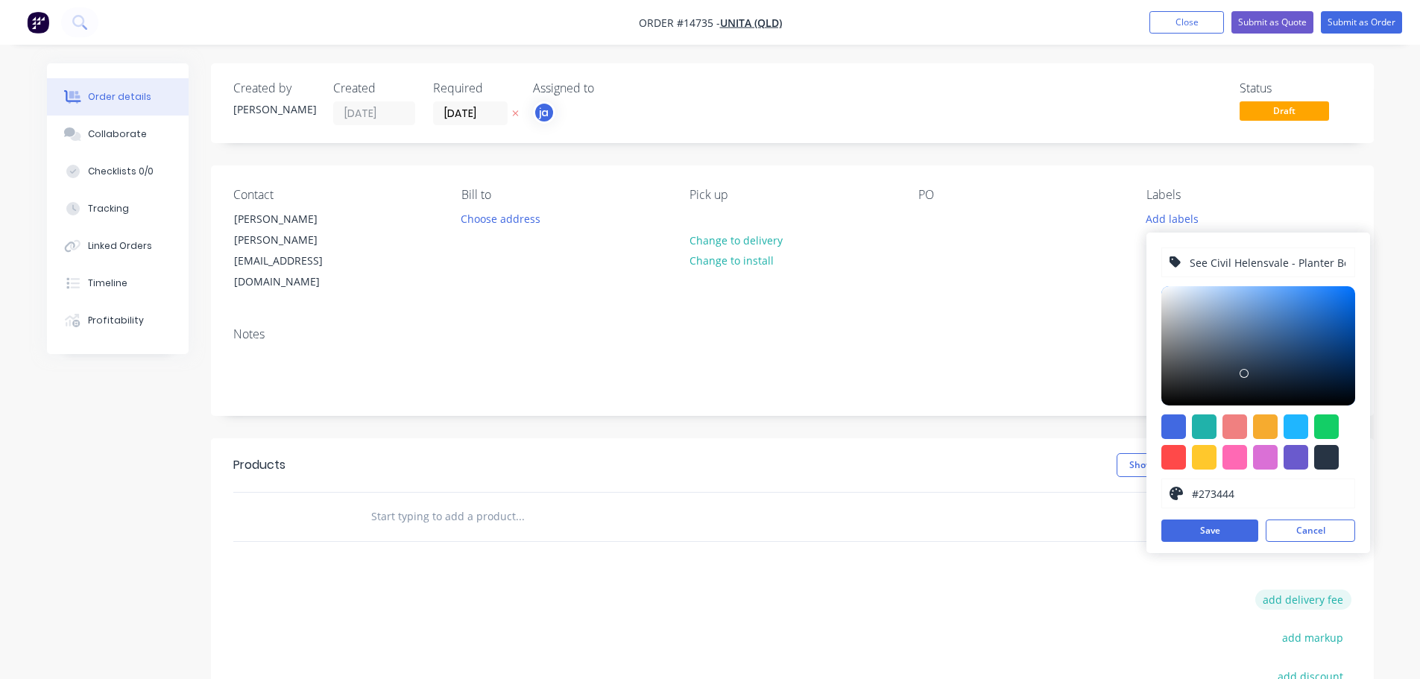
scroll to position [0, 41]
type input "See Civil Helensvale - Planter Boxes + J02"
click at [1213, 529] on button "Save" at bounding box center [1209, 530] width 97 height 22
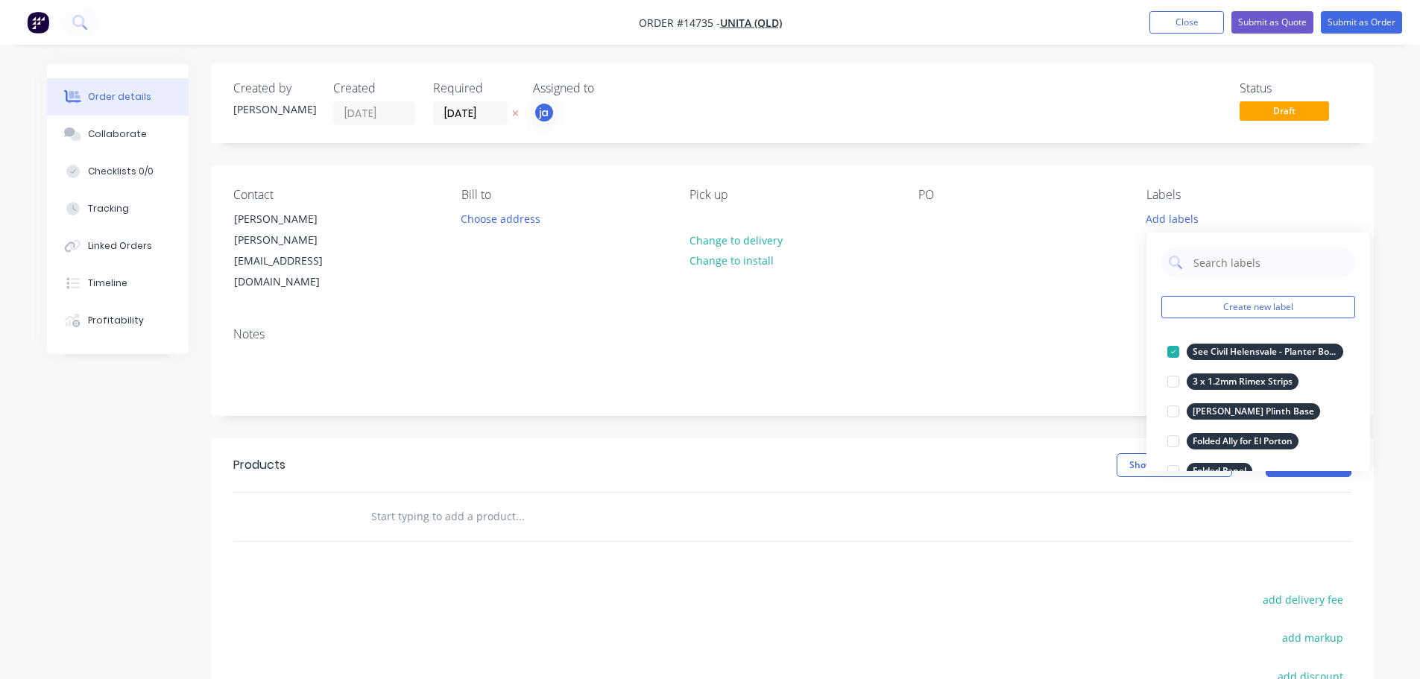
click at [517, 502] on input "text" at bounding box center [519, 517] width 298 height 30
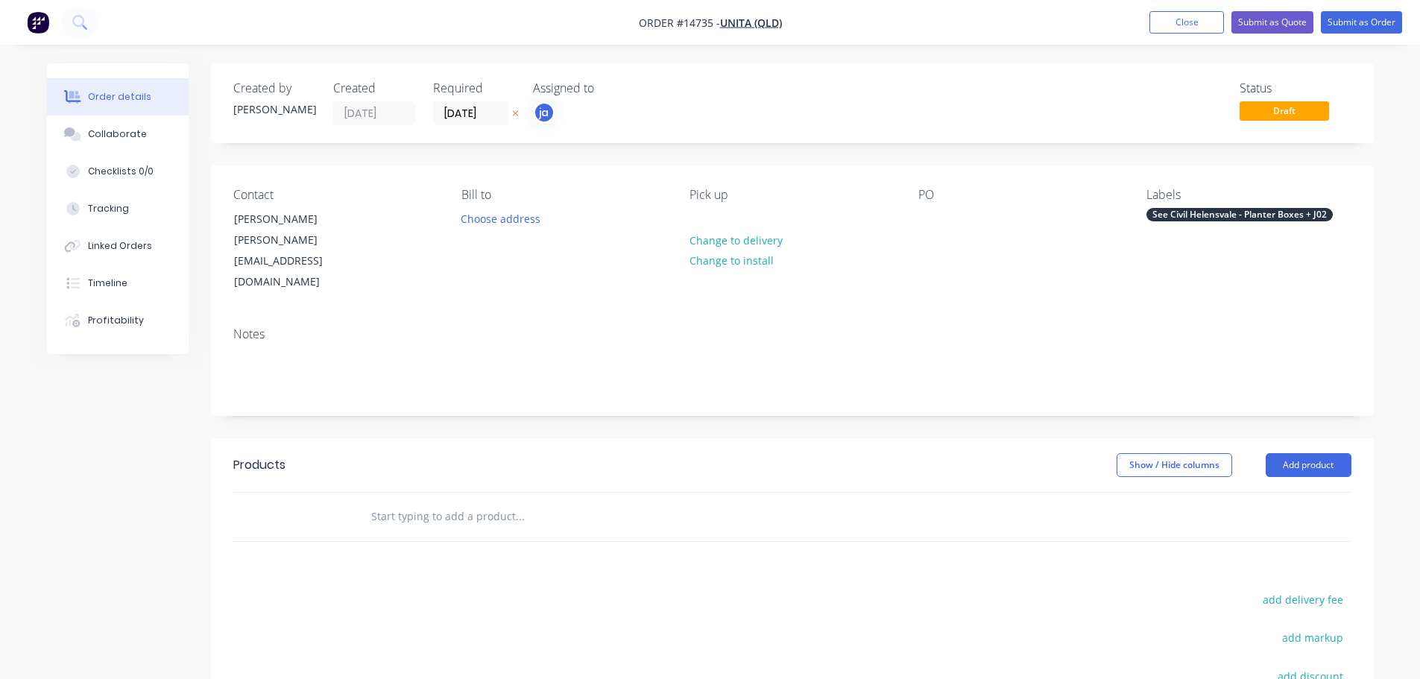
paste input "See Civil Helensvale - Planter Boxes + J02"
type input "See Civil Helensvale - Planter Boxes + J02"
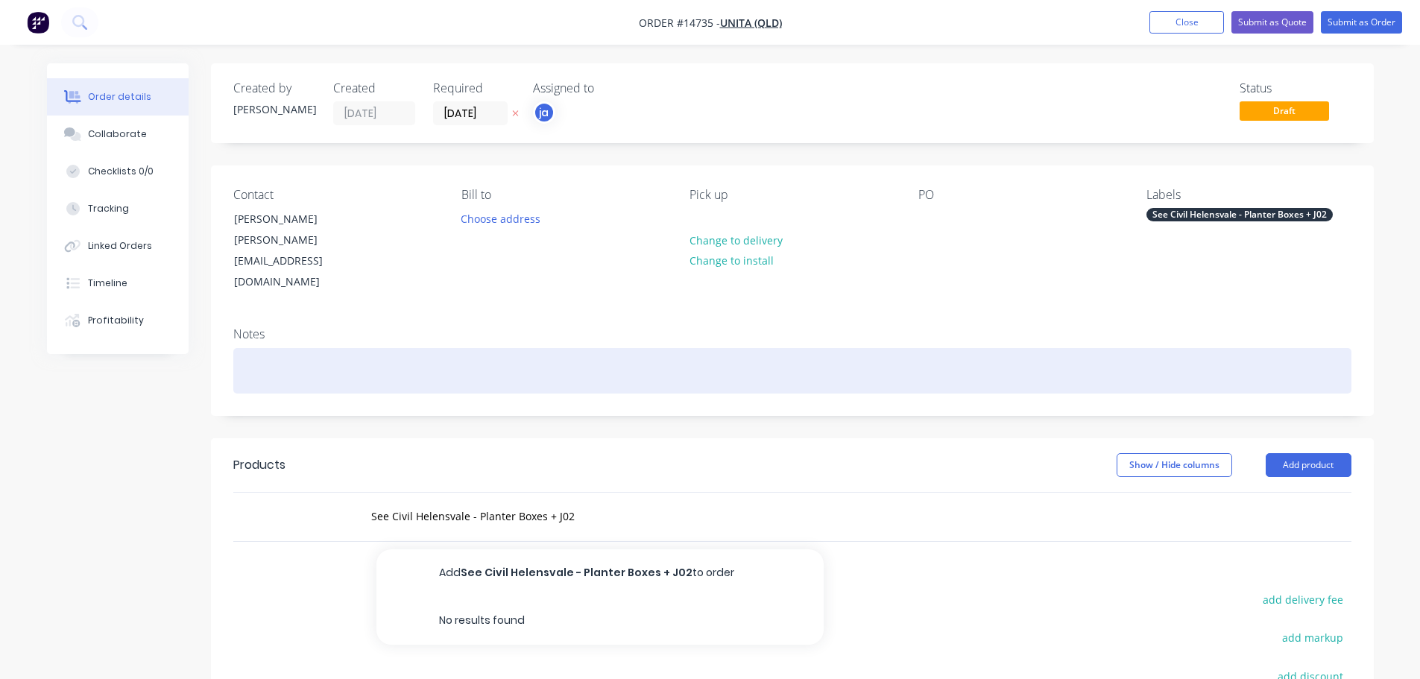
drag, startPoint x: 575, startPoint y: 535, endPoint x: 974, endPoint y: 334, distance: 447.3
click at [579, 549] on button "Add See Civil Helensvale - Planter Boxes + J02 to order" at bounding box center [599, 573] width 447 height 48
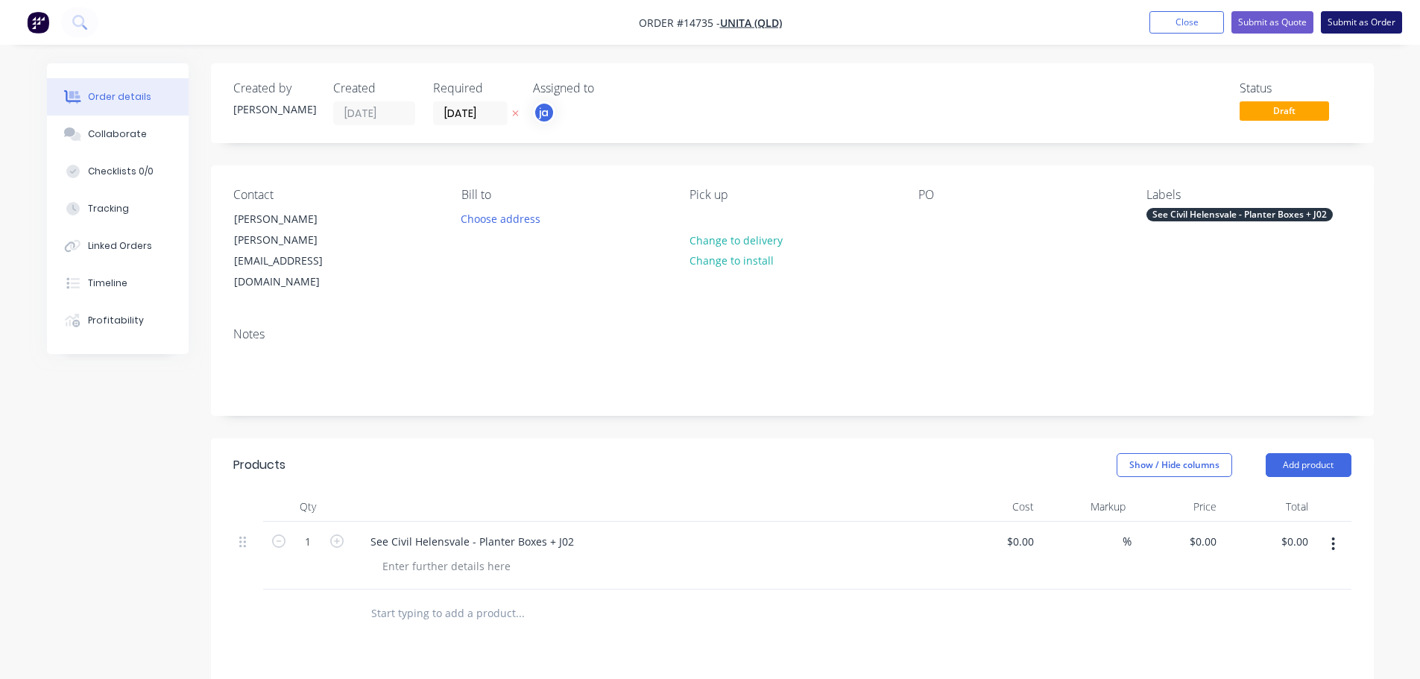
click at [1365, 30] on button "Submit as Order" at bounding box center [1361, 22] width 81 height 22
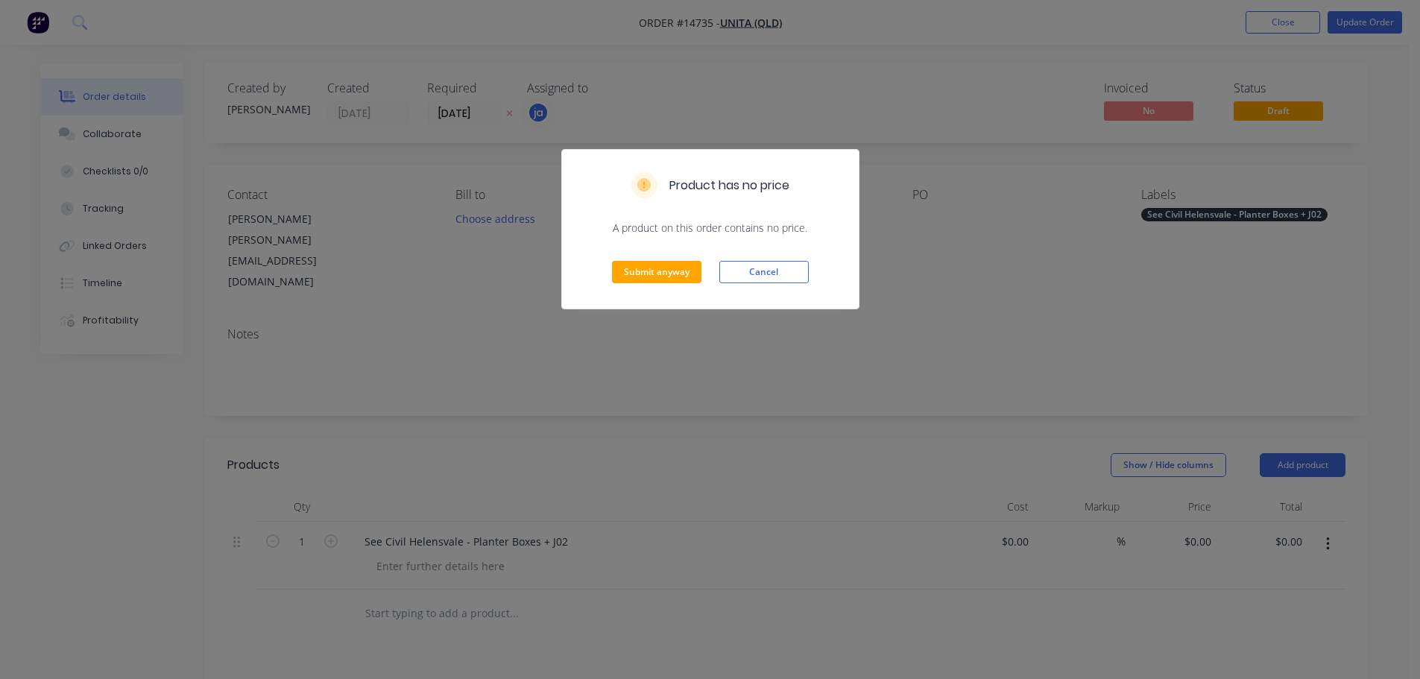
click at [632, 285] on div "Submit anyway Cancel" at bounding box center [710, 272] width 297 height 73
click at [616, 271] on button "Submit anyway" at bounding box center [656, 272] width 89 height 22
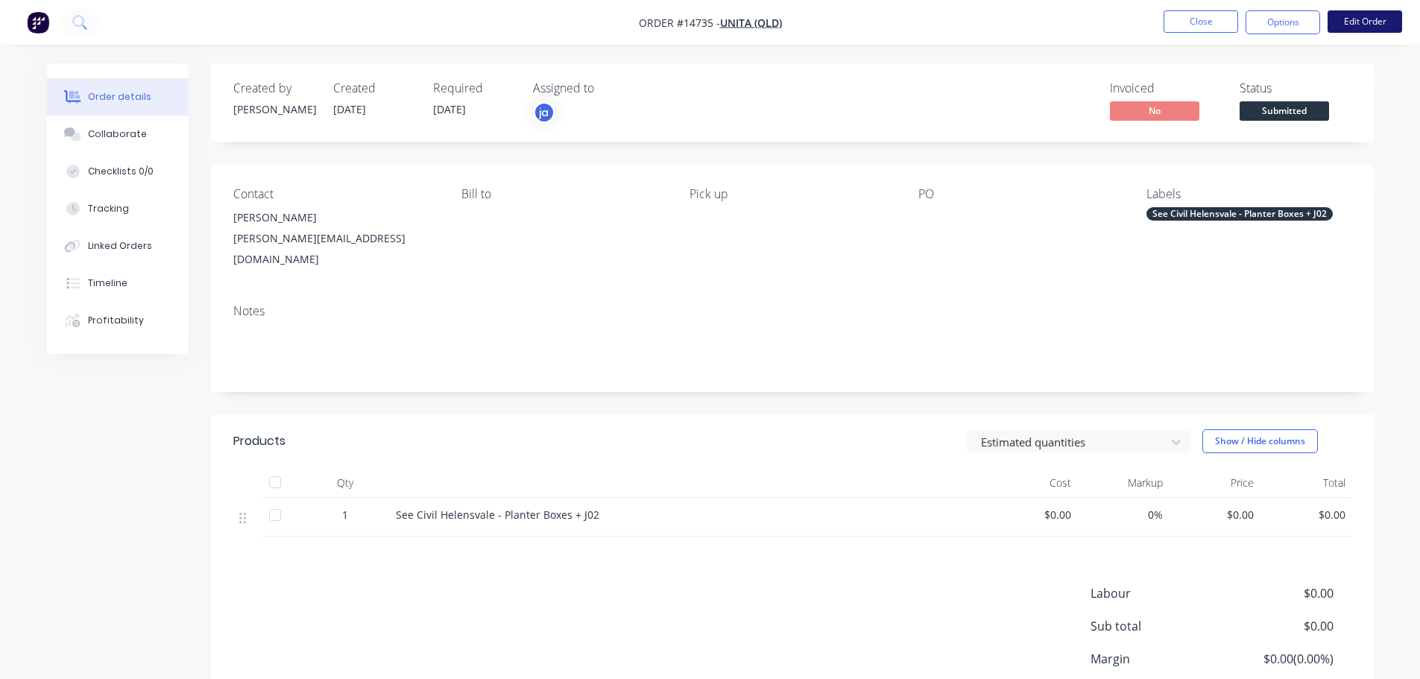
click at [1344, 19] on button "Edit Order" at bounding box center [1364, 21] width 75 height 22
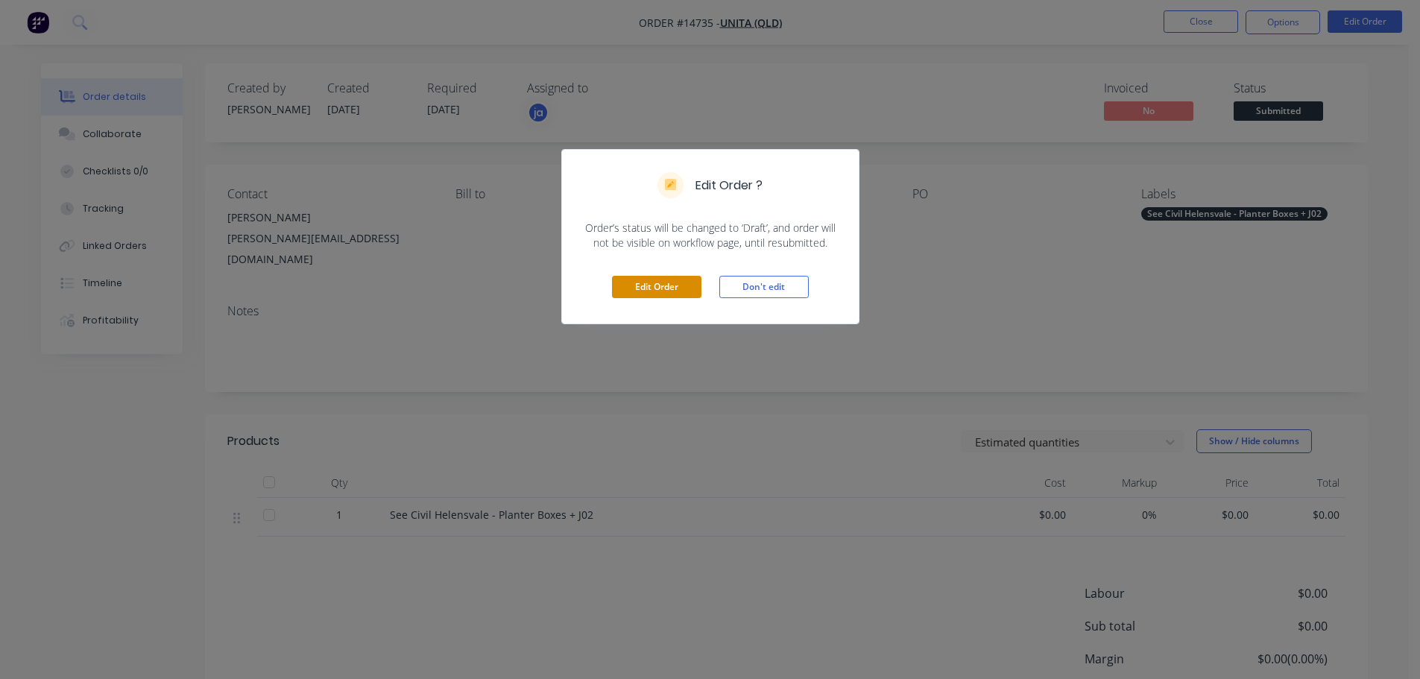
click at [659, 288] on button "Edit Order" at bounding box center [656, 287] width 89 height 22
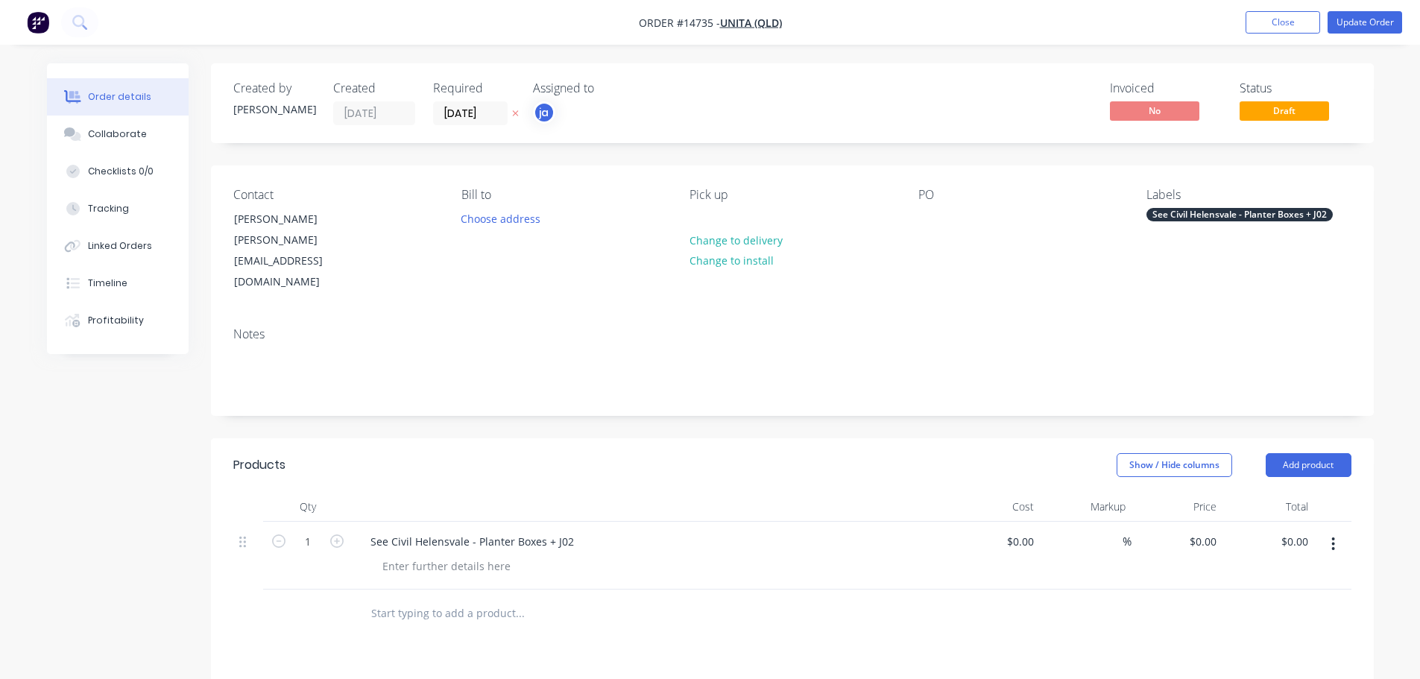
click at [1282, 10] on nav "Order #14735 - Unita (QLD) Add product Close Update Order" at bounding box center [710, 22] width 1420 height 45
click at [1295, 17] on button "Close" at bounding box center [1282, 22] width 75 height 22
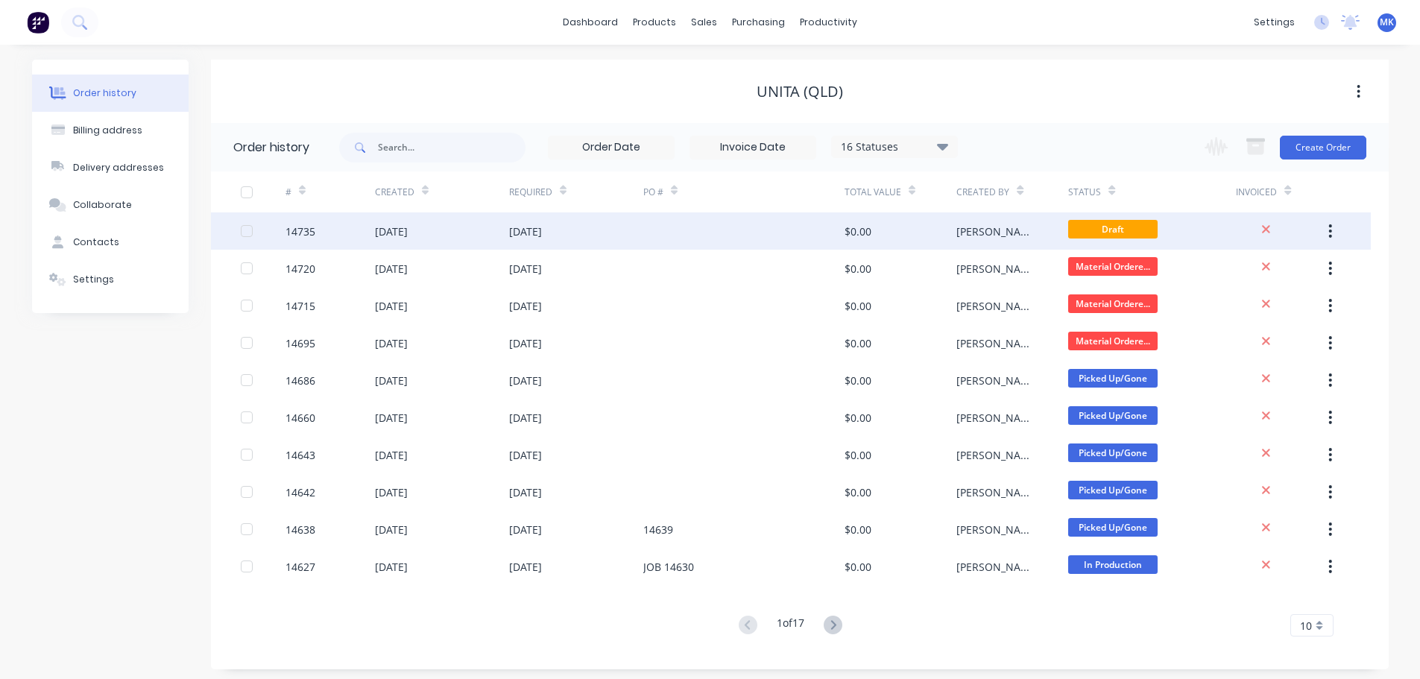
click at [581, 236] on div "[DATE]" at bounding box center [576, 230] width 134 height 37
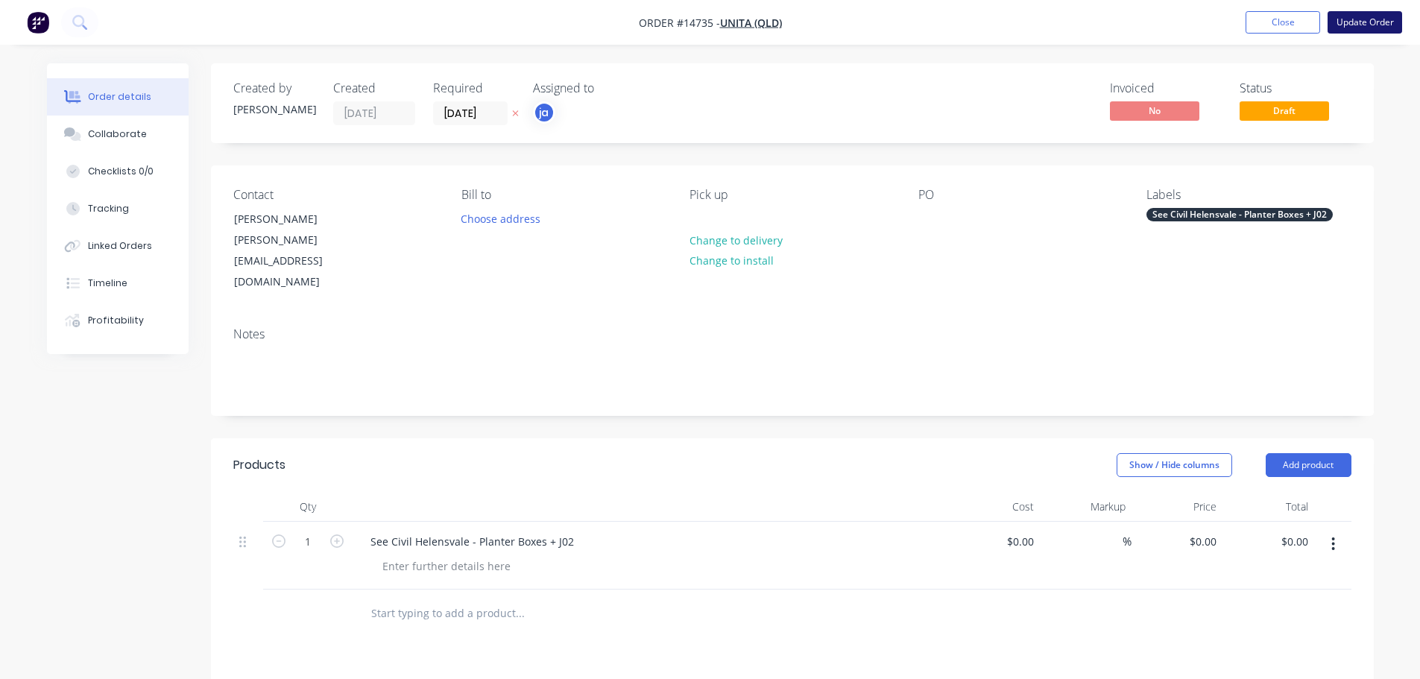
click at [1377, 15] on button "Update Order" at bounding box center [1364, 22] width 75 height 22
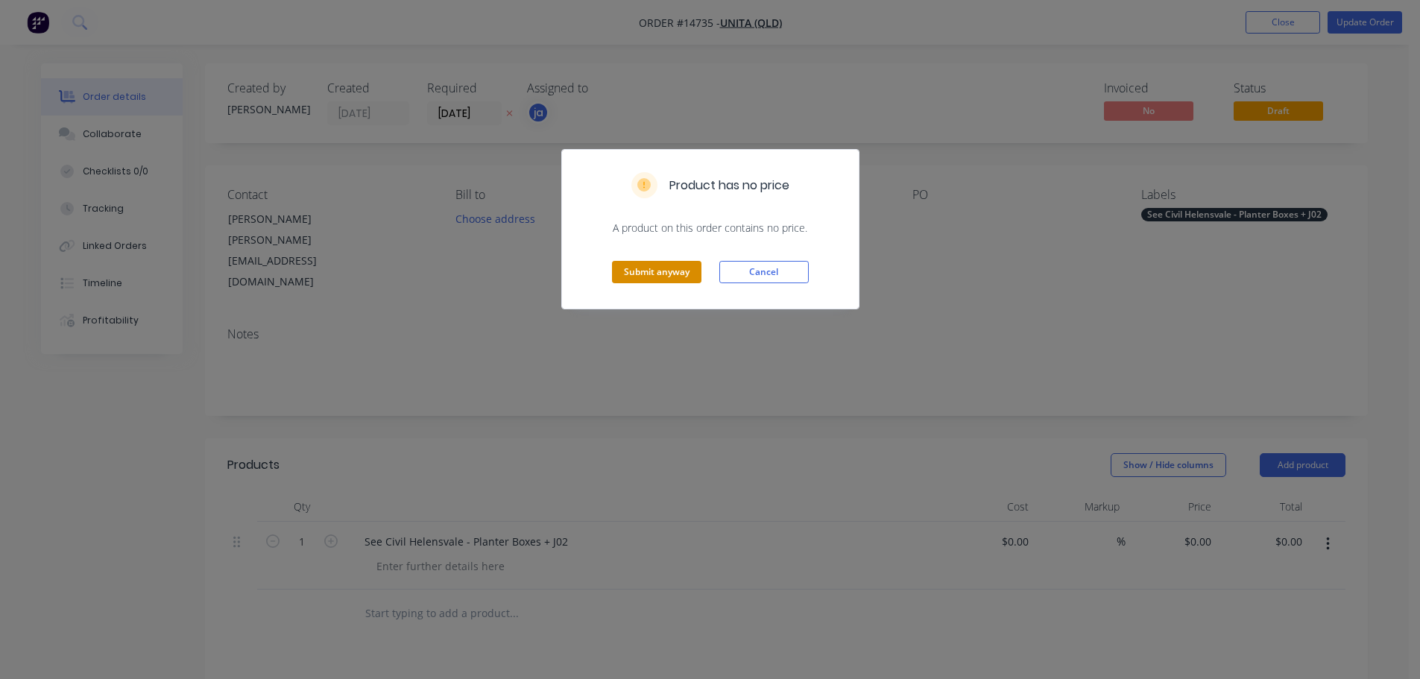
click at [622, 271] on button "Submit anyway" at bounding box center [656, 272] width 89 height 22
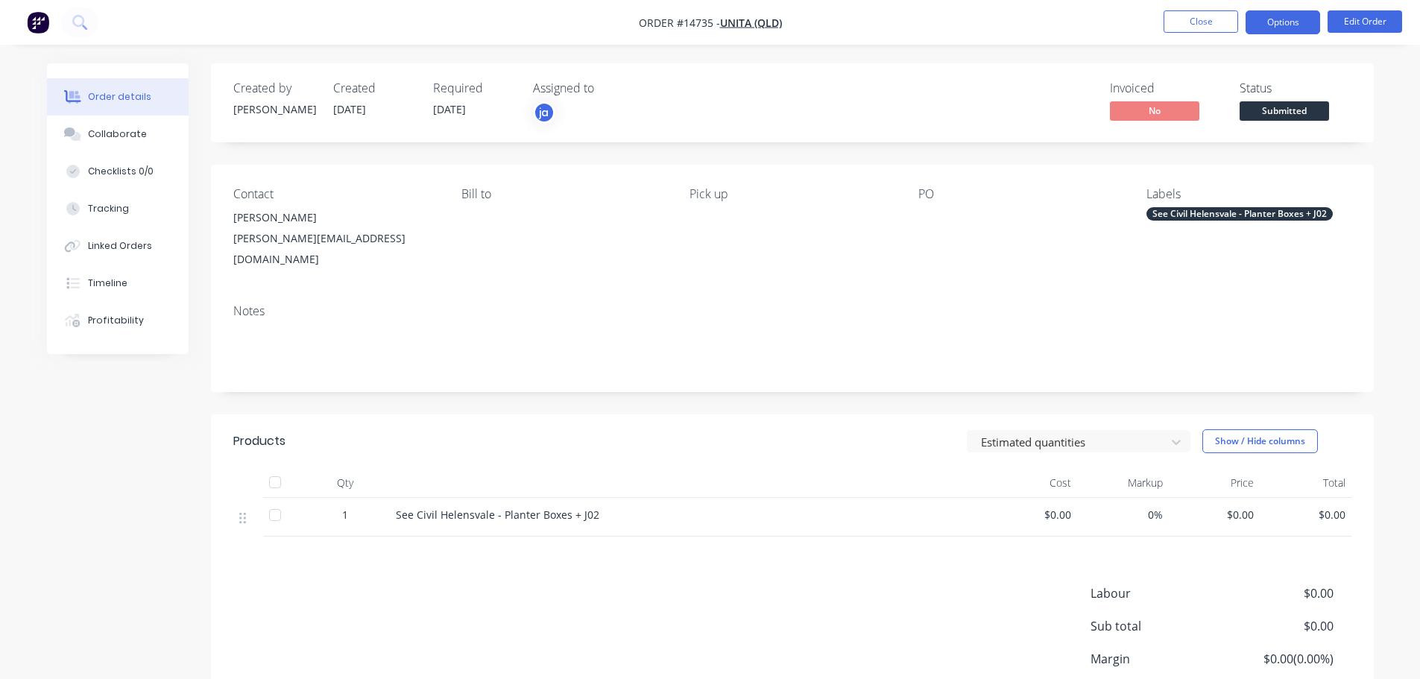
click at [1276, 21] on button "Options" at bounding box center [1282, 22] width 75 height 24
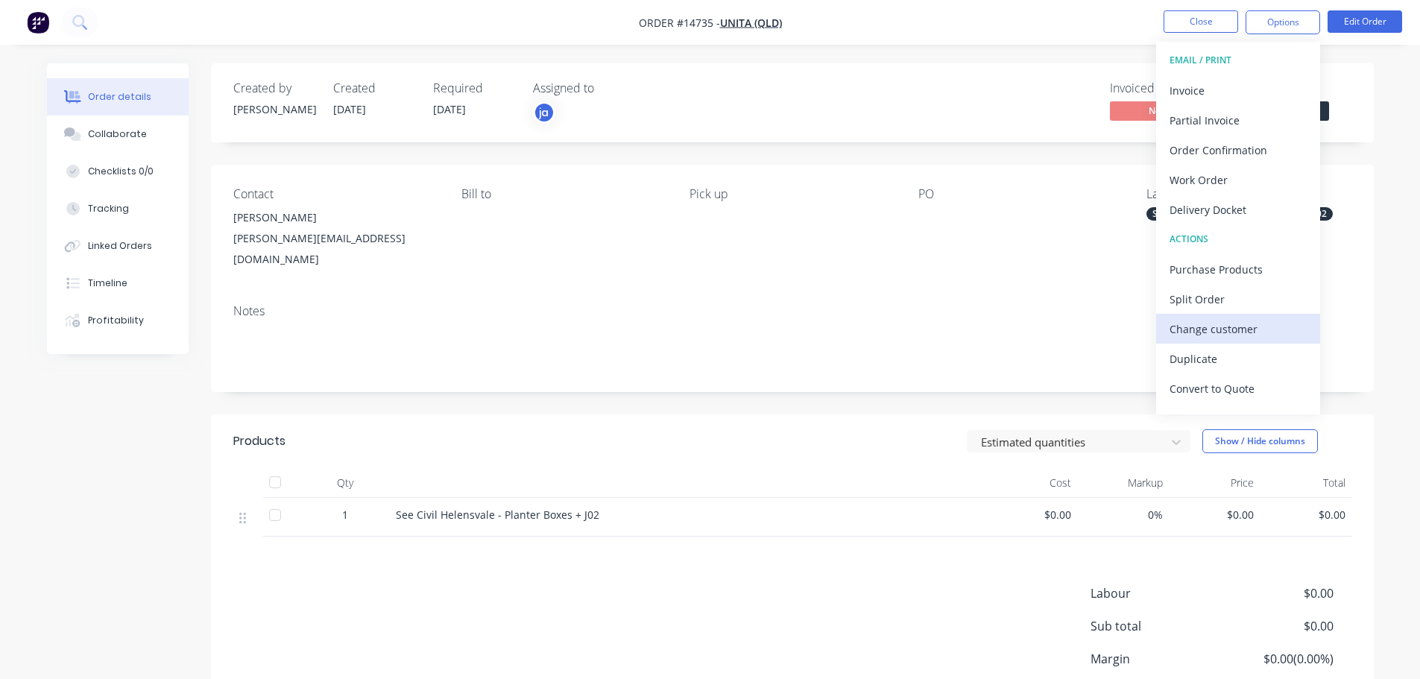
click at [1216, 323] on div "Change customer" at bounding box center [1237, 329] width 137 height 22
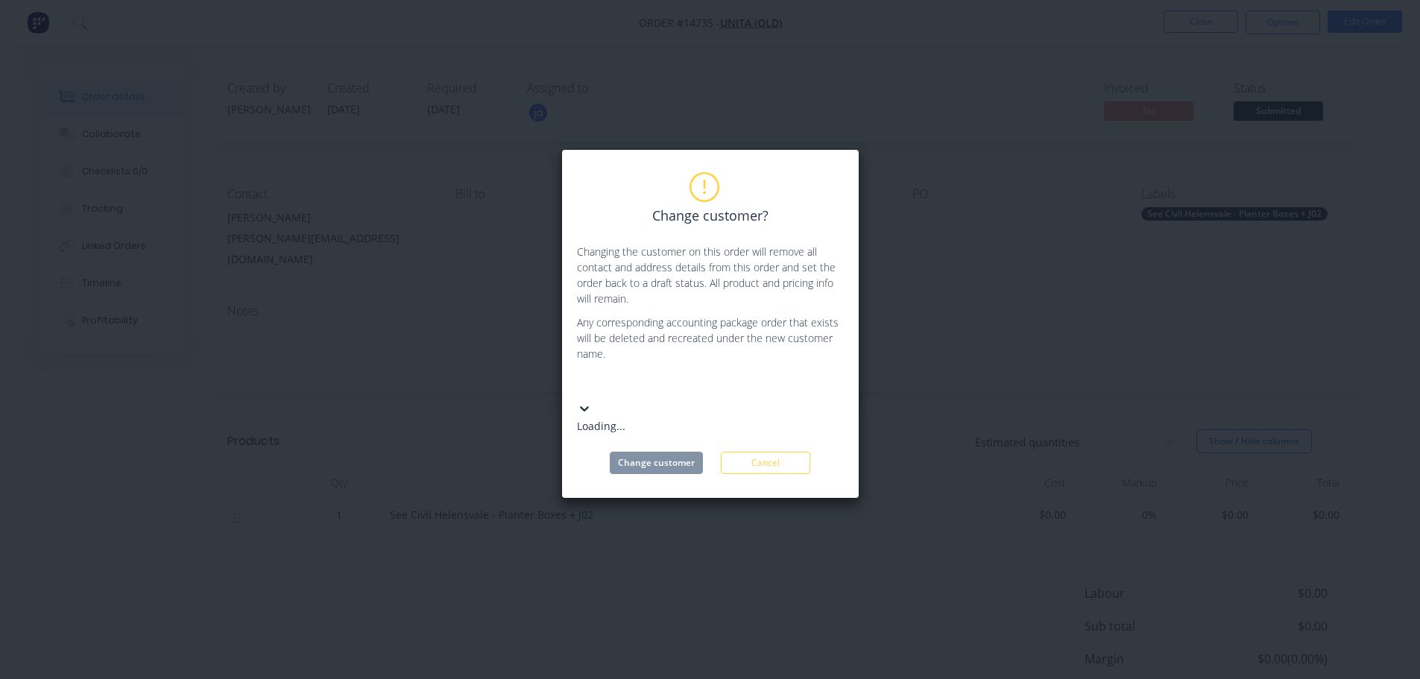
click at [660, 380] on div at bounding box center [688, 385] width 215 height 19
type input "pt"
click at [630, 418] on div "PTG Commercial Glazing Pty Ltd" at bounding box center [689, 426] width 224 height 16
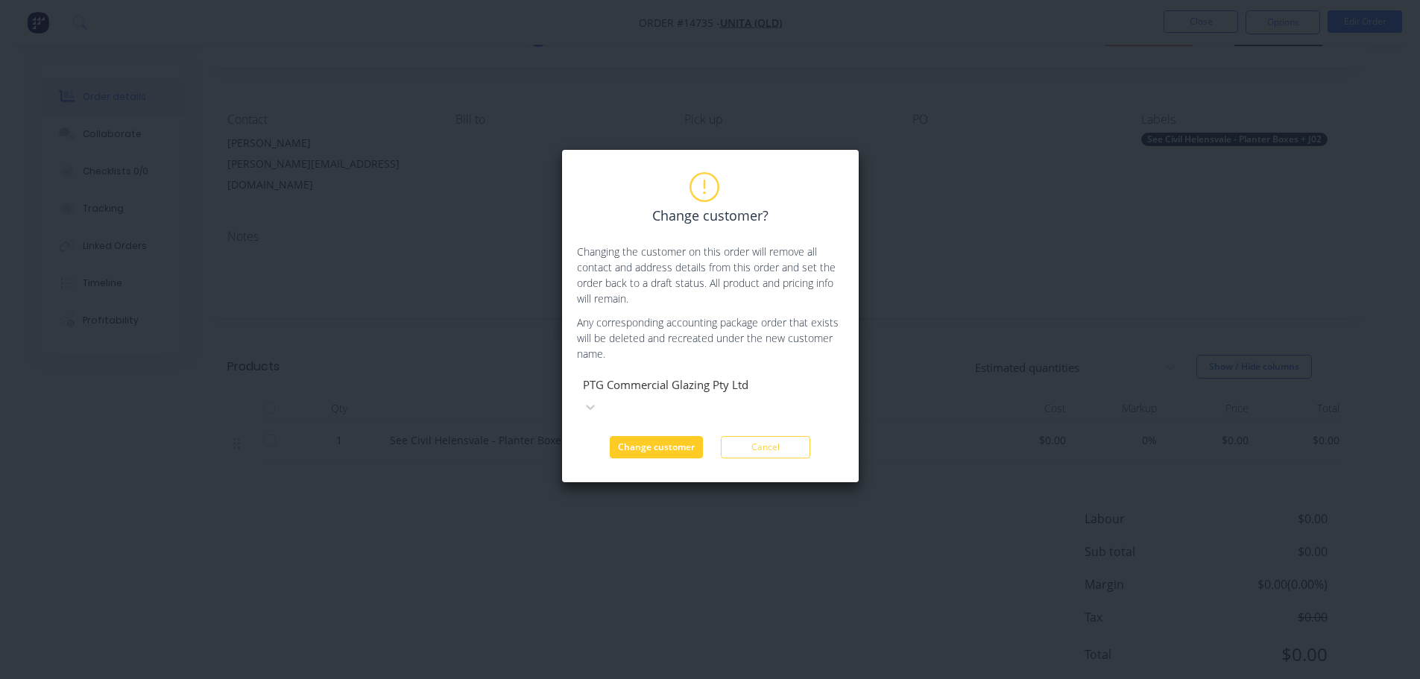
click at [637, 436] on button "Change customer" at bounding box center [656, 447] width 93 height 22
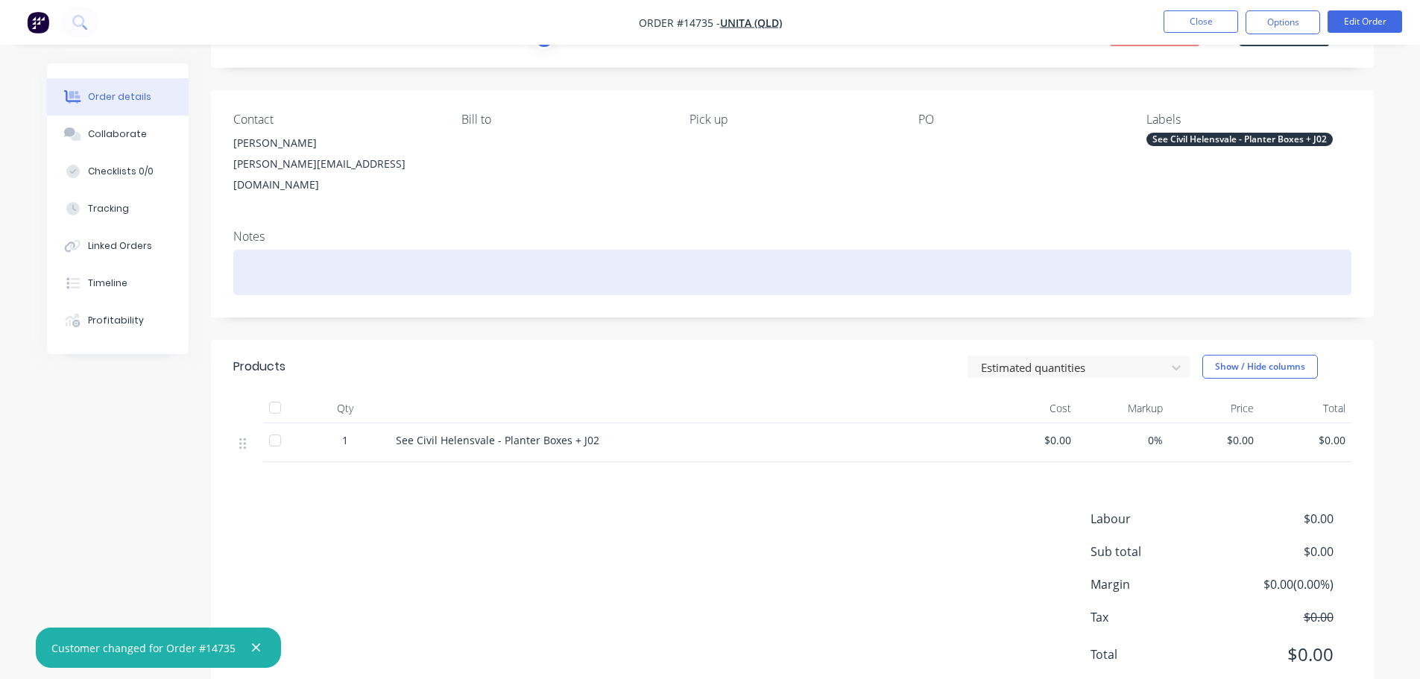
scroll to position [0, 0]
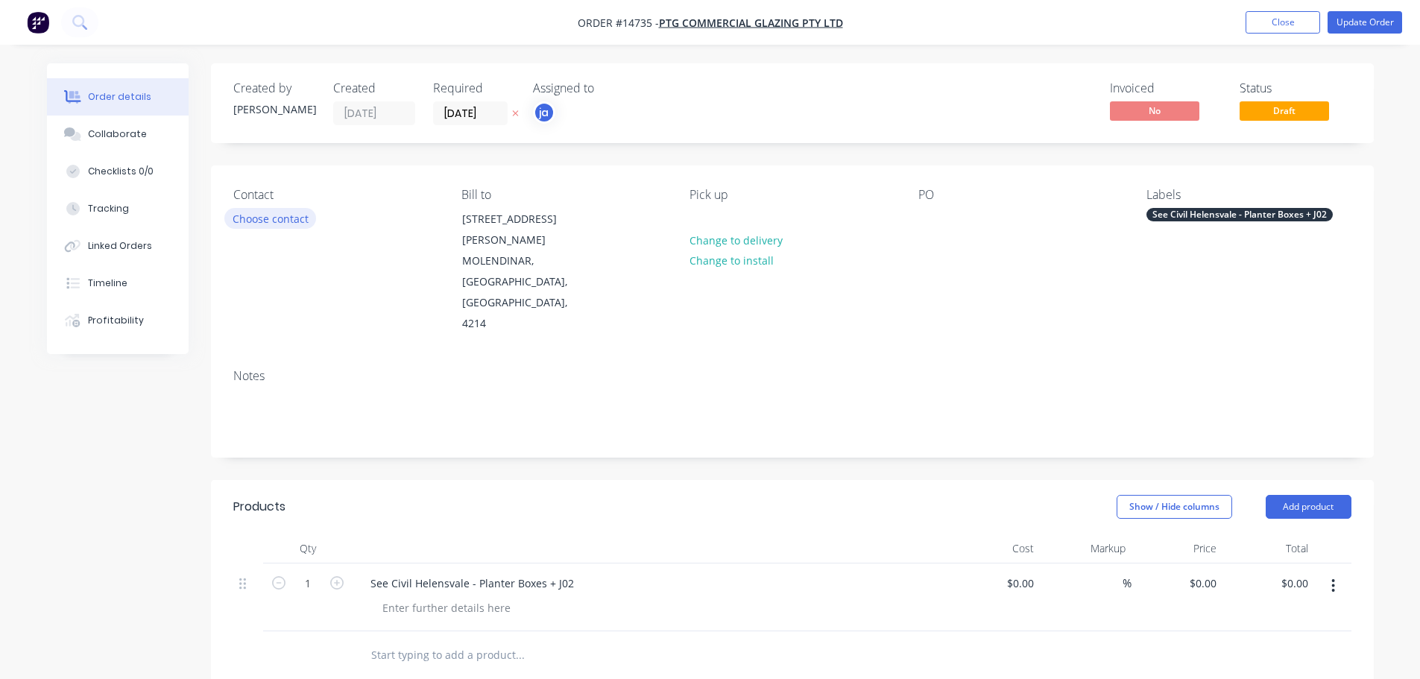
click at [294, 224] on button "Choose contact" at bounding box center [270, 218] width 92 height 20
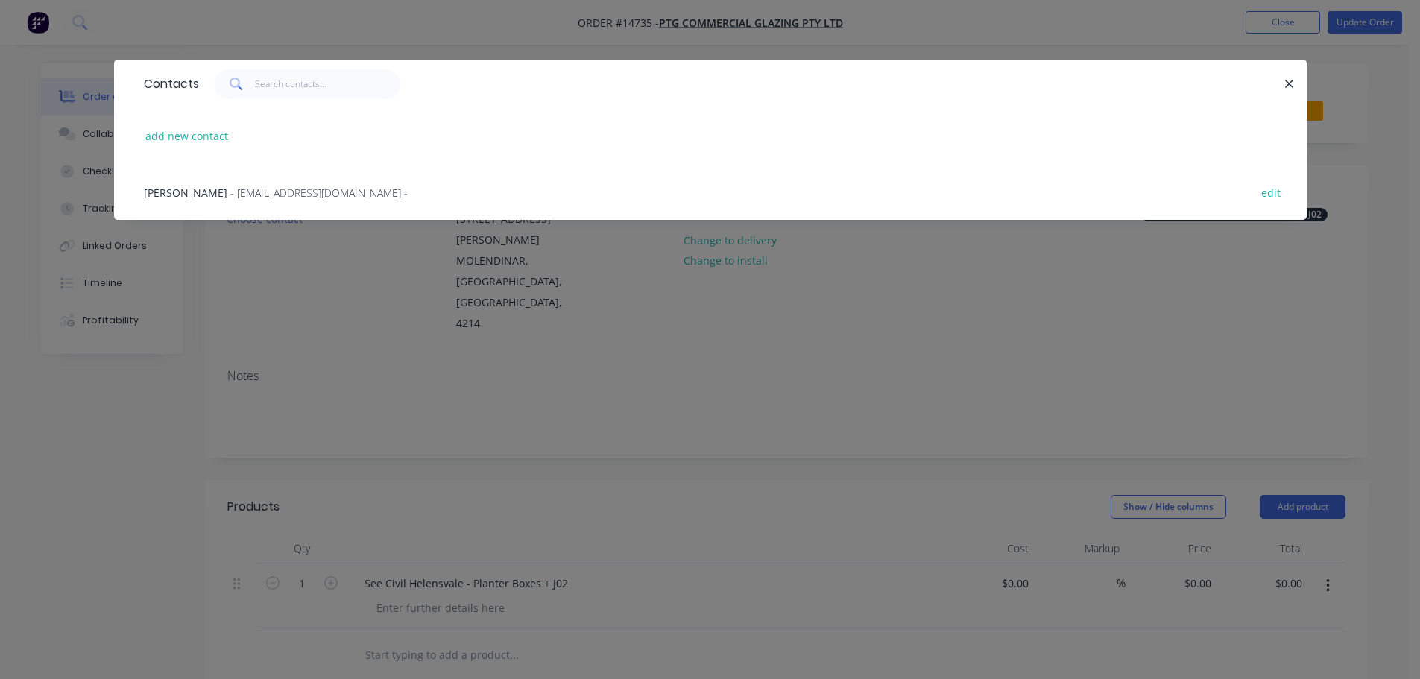
click at [264, 179] on div "[PERSON_NAME] - [EMAIL_ADDRESS][DOMAIN_NAME] - edit" at bounding box center [710, 192] width 1148 height 56
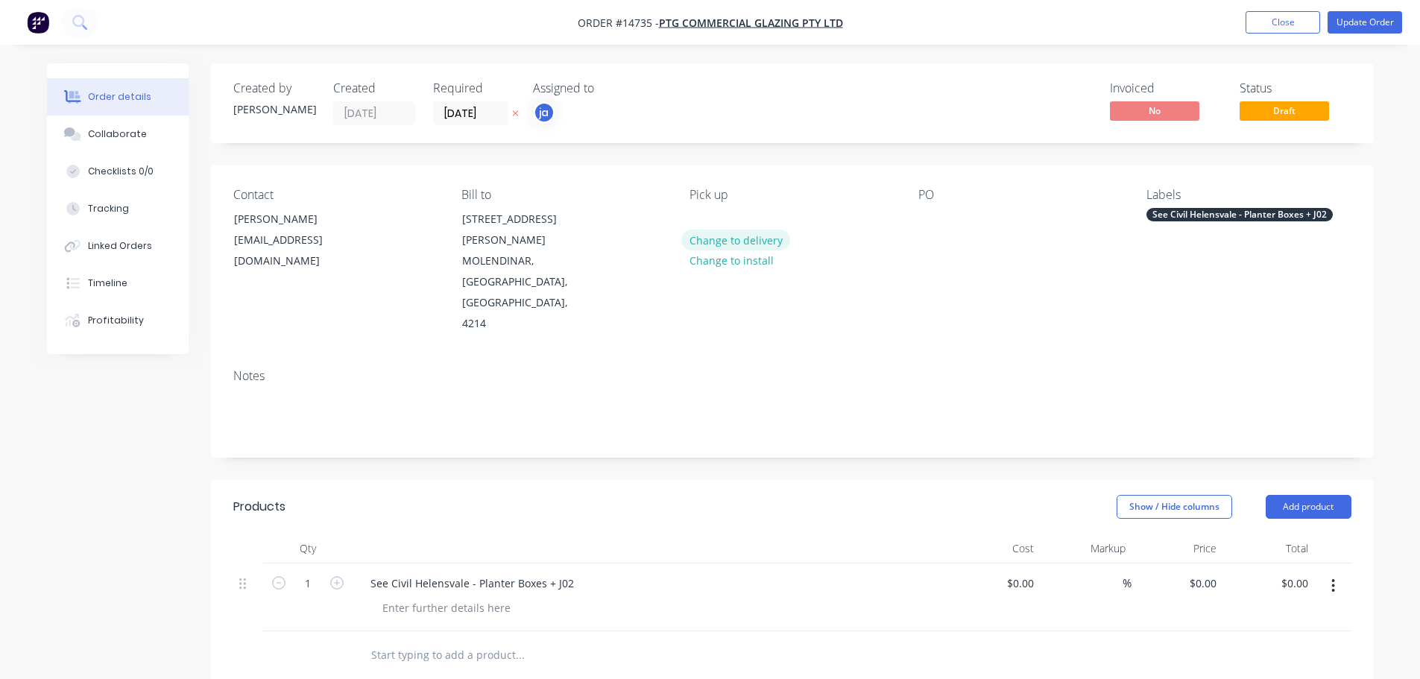
click at [740, 239] on button "Change to delivery" at bounding box center [735, 240] width 109 height 20
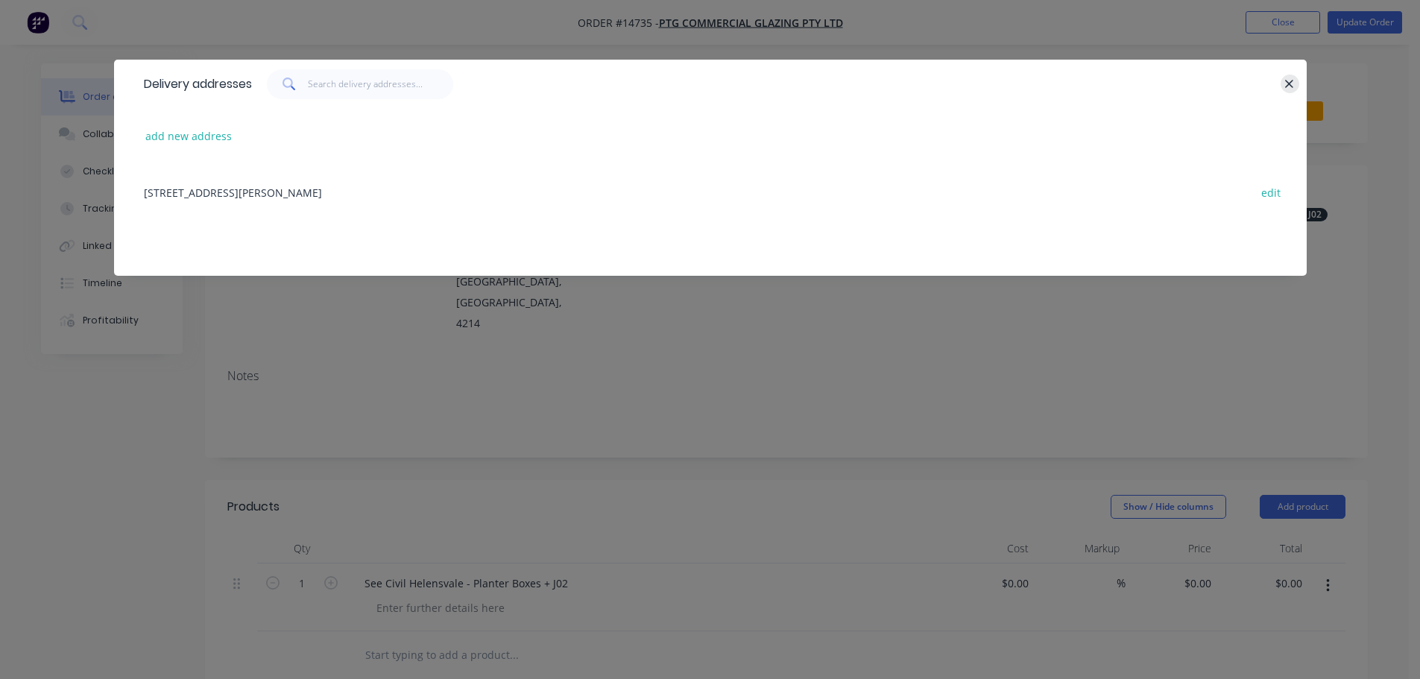
click at [1286, 80] on icon "button" at bounding box center [1289, 84] width 10 height 13
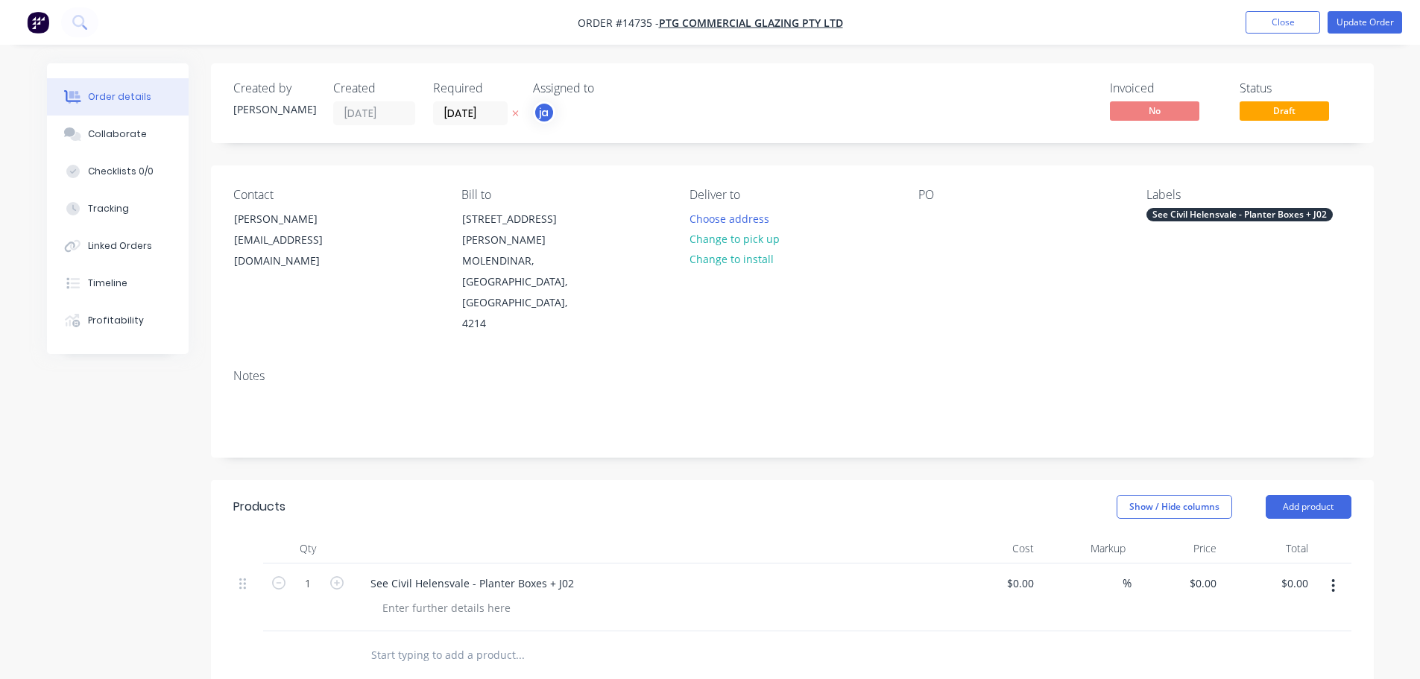
click at [1207, 216] on div "See Civil Helensvale - Planter Boxes + J02" at bounding box center [1239, 214] width 186 height 13
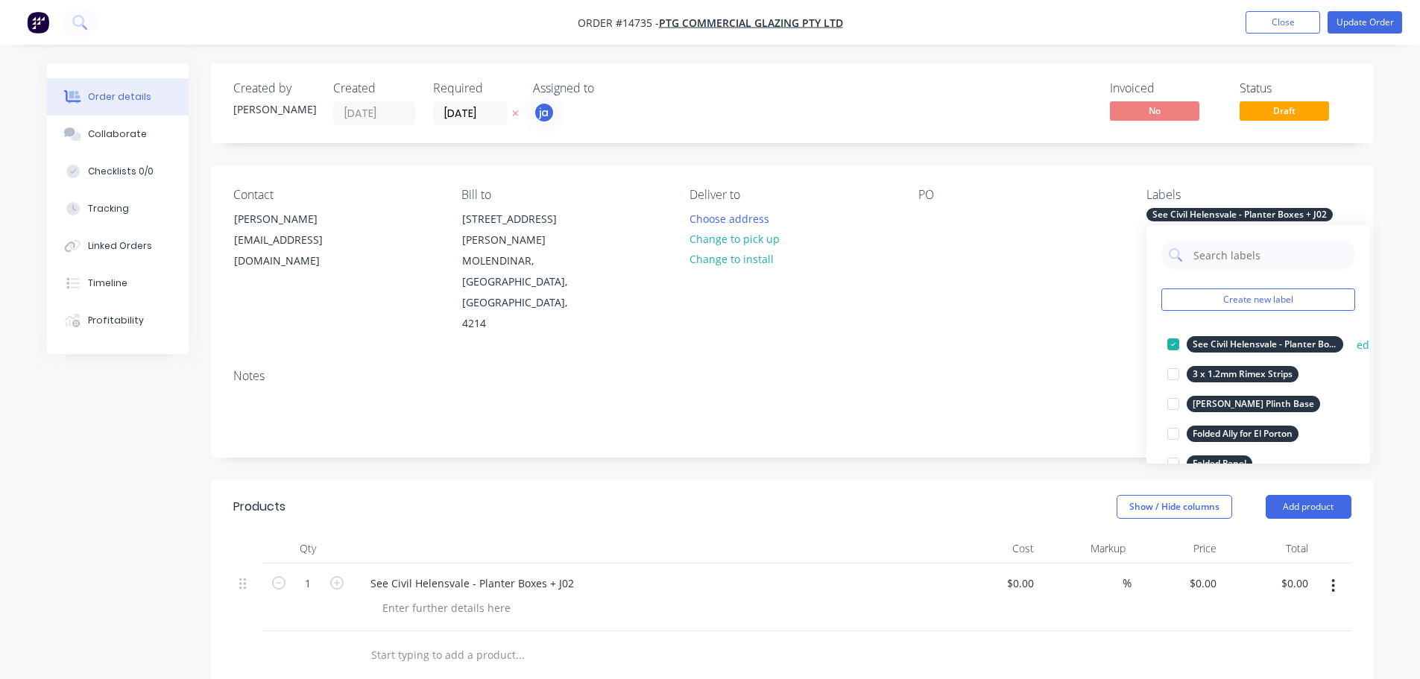
click at [1239, 340] on div "See Civil Helensvale - Planter Boxes + J02" at bounding box center [1264, 344] width 157 height 16
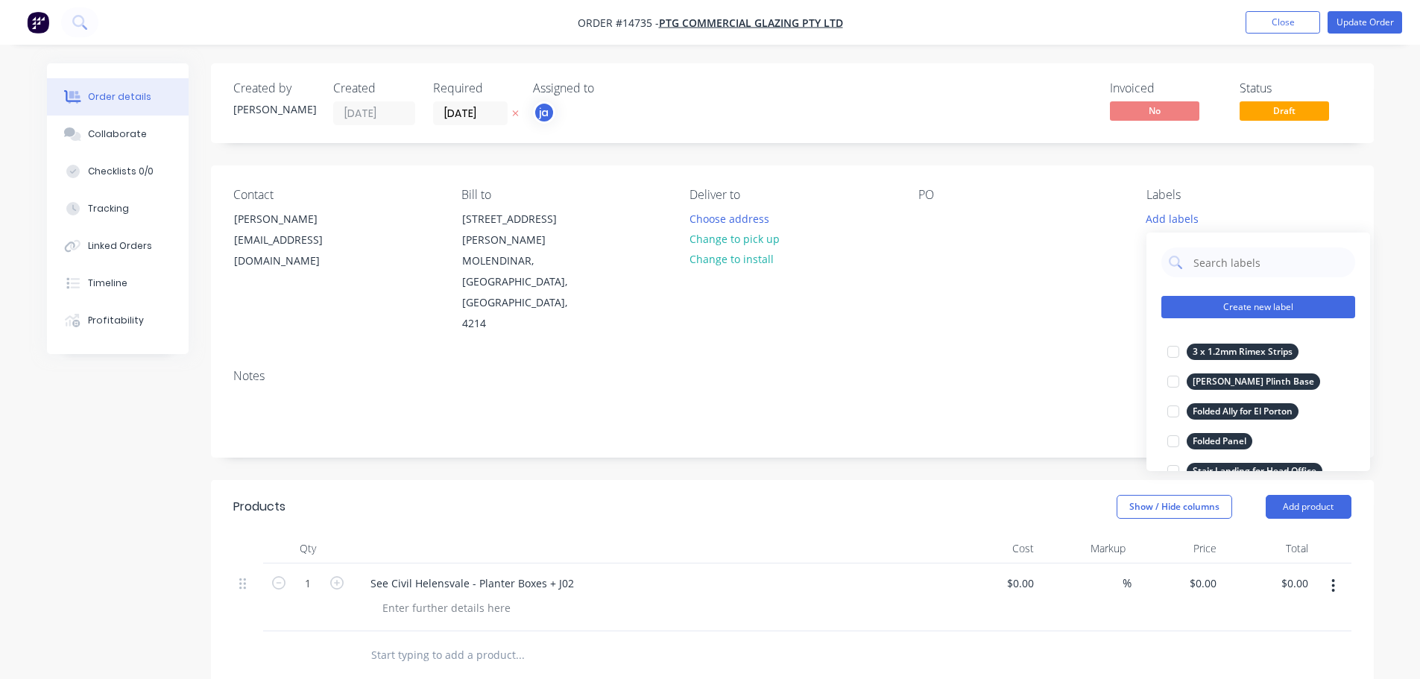
click at [1253, 306] on button "Create new label" at bounding box center [1258, 307] width 194 height 22
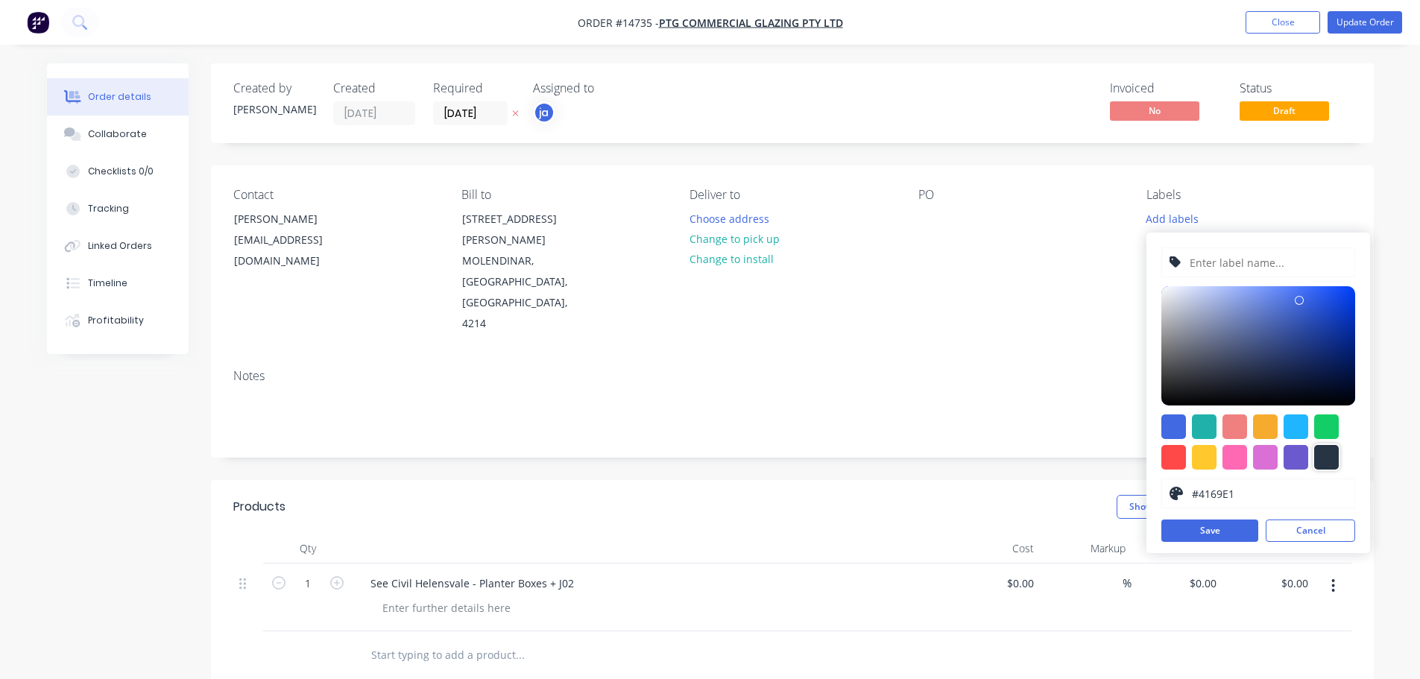
drag, startPoint x: 1332, startPoint y: 452, endPoint x: 1312, endPoint y: 411, distance: 45.0
click at [1331, 449] on div at bounding box center [1326, 457] width 25 height 25
type input "#273444"
click at [1252, 268] on input "text" at bounding box center [1267, 262] width 159 height 28
paste input "Weld Caps Onto 7 Lengths"
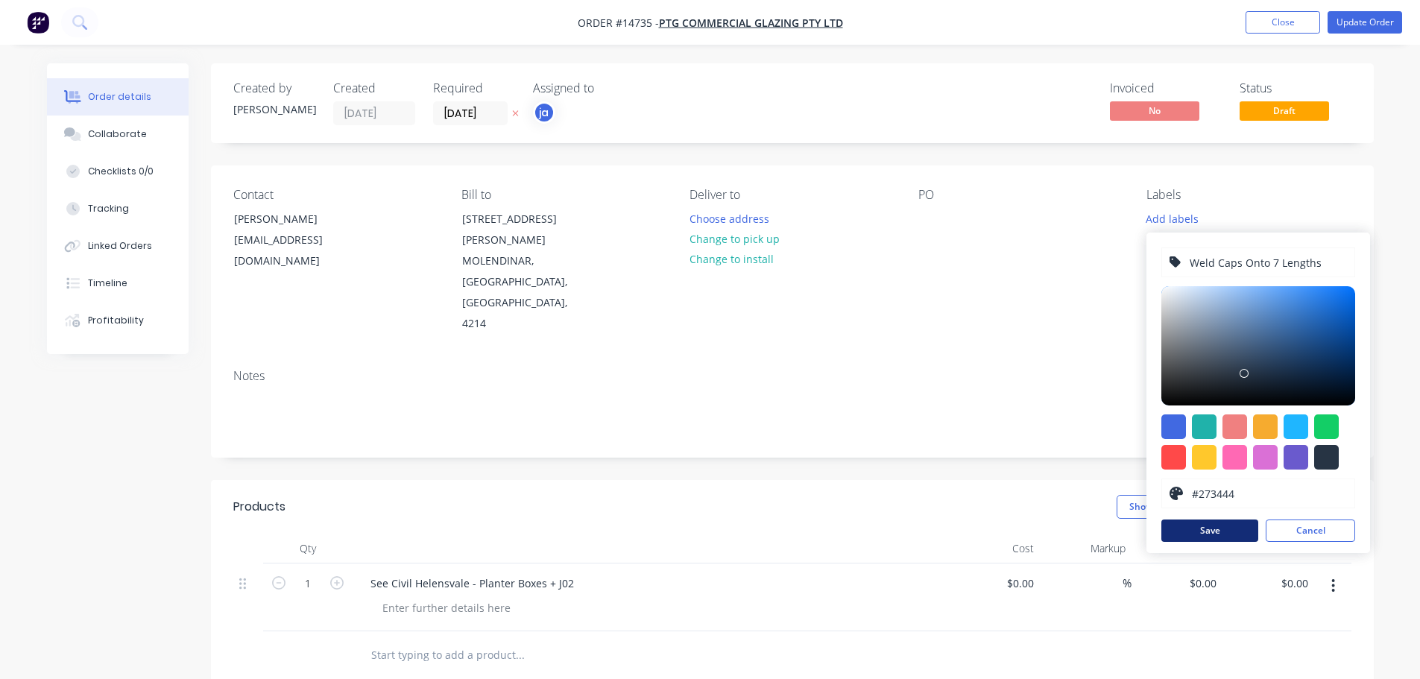
type input "Weld Caps Onto 7 Lengths"
click at [1197, 530] on button "Save" at bounding box center [1209, 530] width 97 height 22
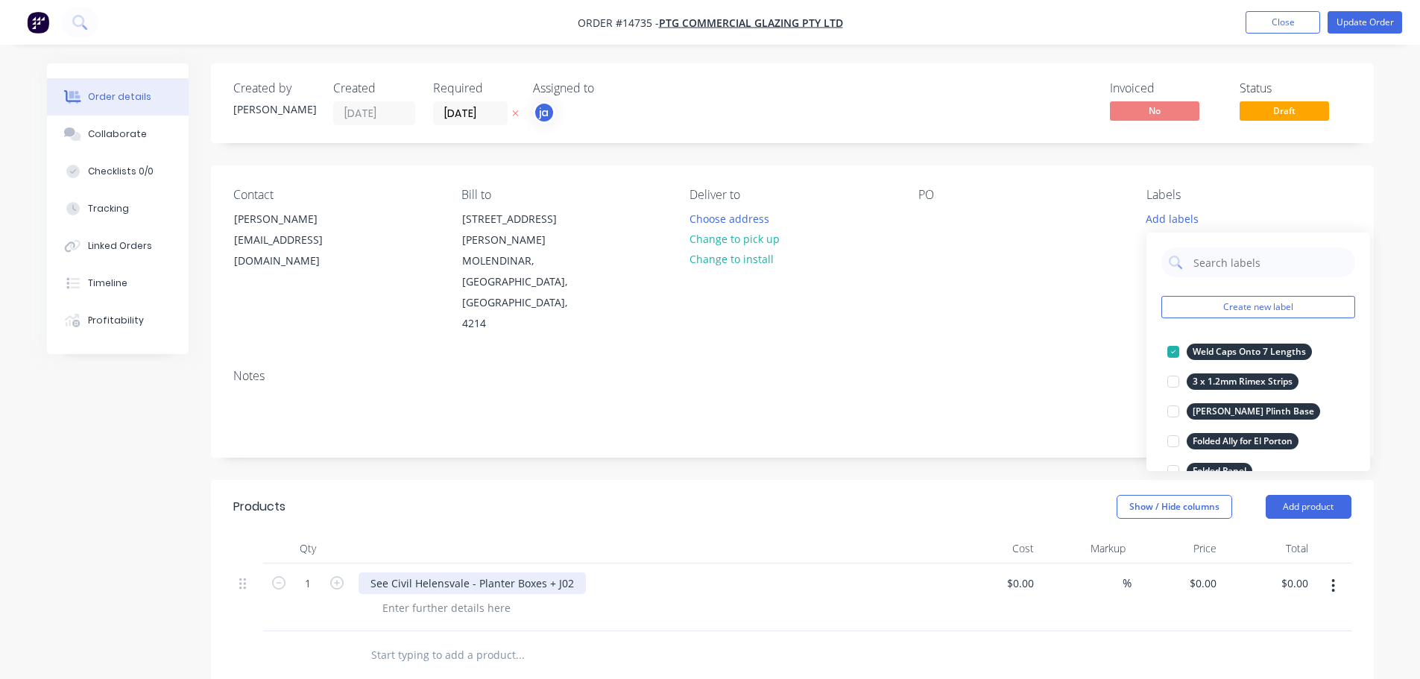
click at [498, 572] on div "See Civil Helensvale - Planter Boxes + J02" at bounding box center [471, 583] width 227 height 22
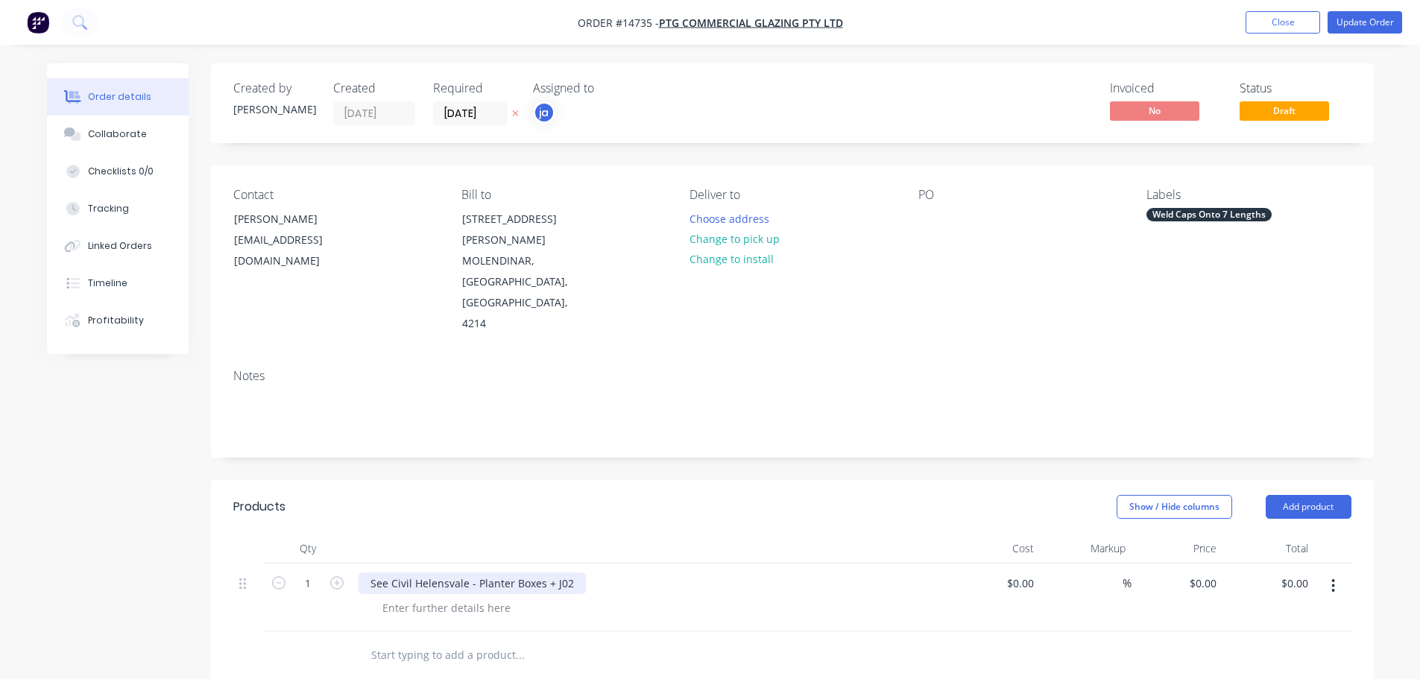
paste div
drag, startPoint x: 713, startPoint y: 543, endPoint x: 385, endPoint y: 538, distance: 328.7
click at [385, 572] on div "See Civil Helensvale - PlantWeld Caps Onto 7 Lengthser Boxes + J02" at bounding box center [650, 583] width 584 height 22
drag, startPoint x: 695, startPoint y: 540, endPoint x: 367, endPoint y: 543, distance: 327.2
click at [367, 572] on div "See Civil Helensvale - PlantWeld Caps Onto 7 Lengthser Boxes + J02Weld Caps Ont…" at bounding box center [603, 583] width 491 height 22
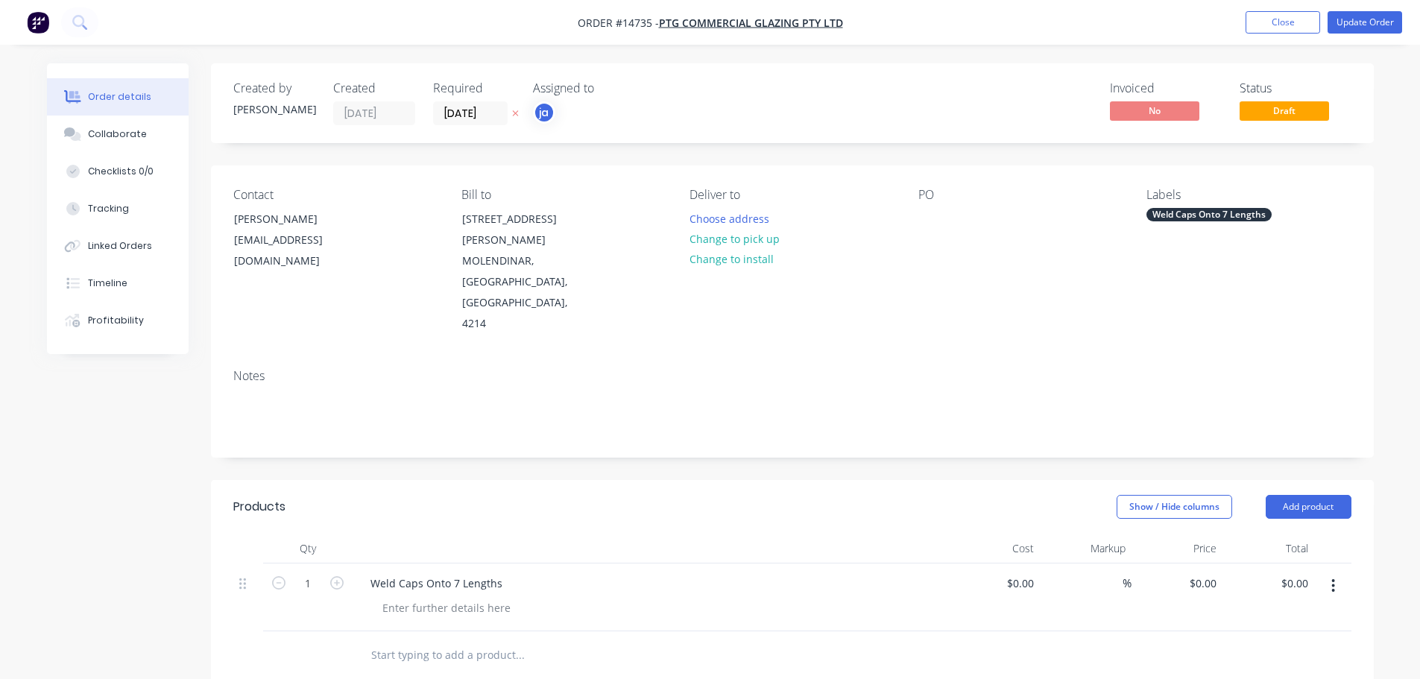
click at [617, 433] on div "Created by [PERSON_NAME] Created [DATE] Required [DATE] Assigned to ja Invoiced…" at bounding box center [792, 550] width 1163 height 974
click at [1349, 27] on button "Update Order" at bounding box center [1364, 22] width 75 height 22
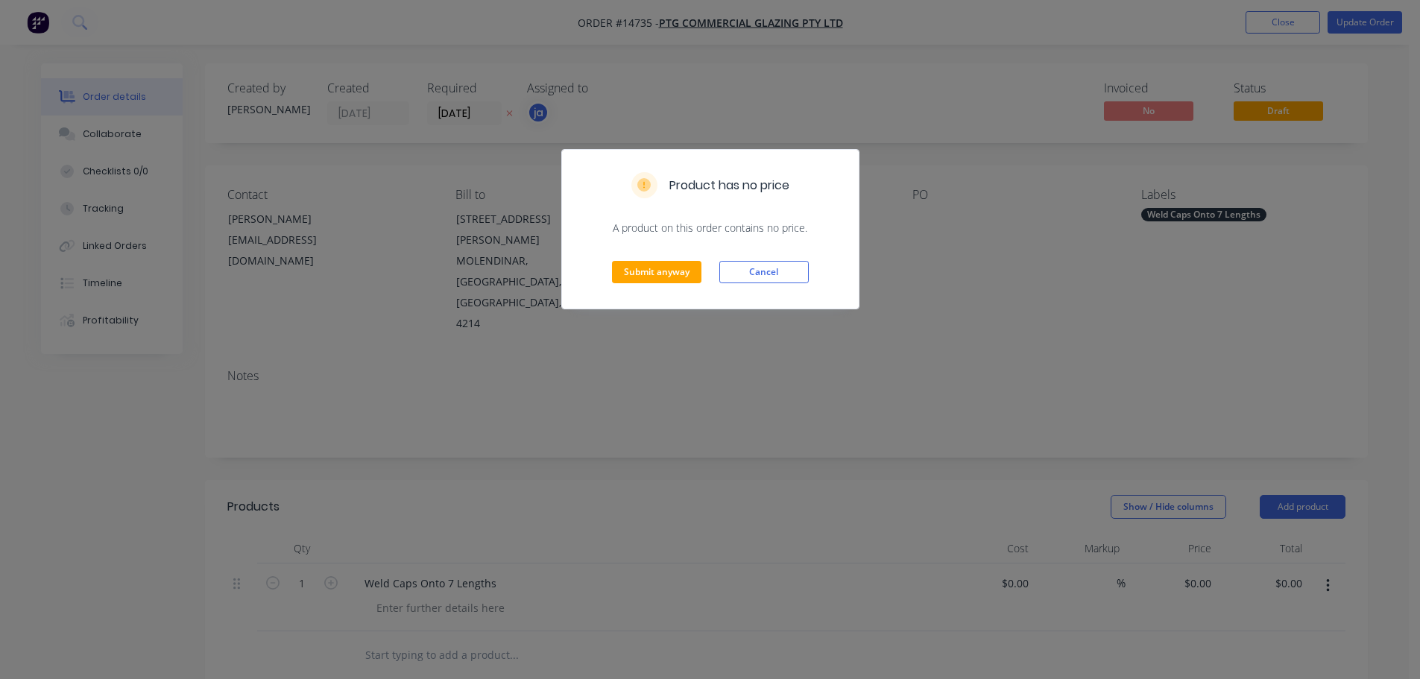
click at [628, 284] on div "Submit anyway Cancel" at bounding box center [710, 272] width 297 height 73
click at [633, 279] on button "Submit anyway" at bounding box center [656, 272] width 89 height 22
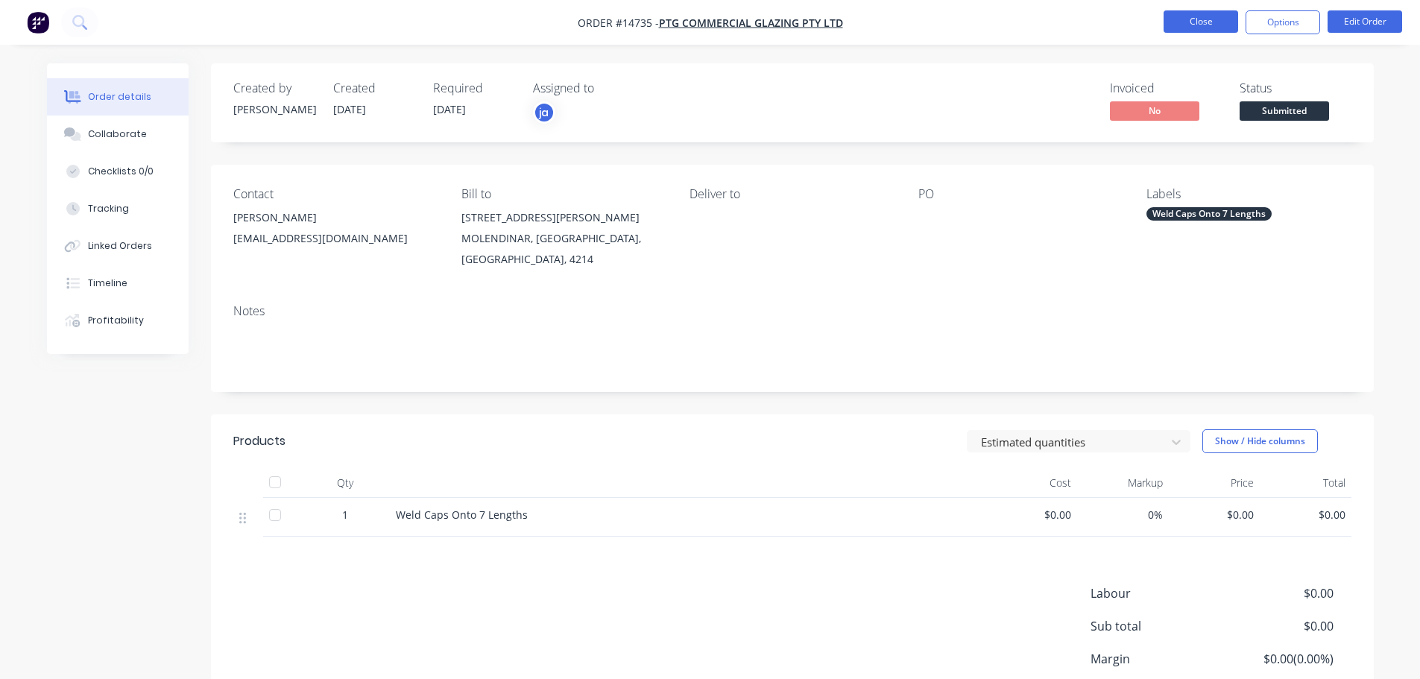
click at [1179, 15] on button "Close" at bounding box center [1200, 21] width 75 height 22
